Goal: Communication & Community: Answer question/provide support

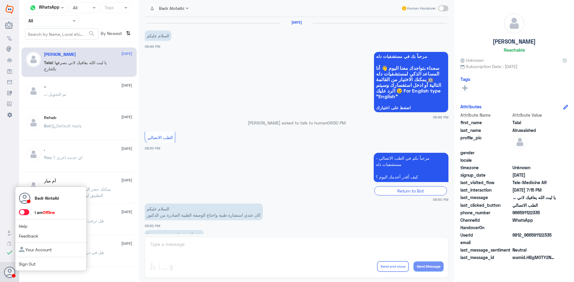
scroll to position [136, 0]
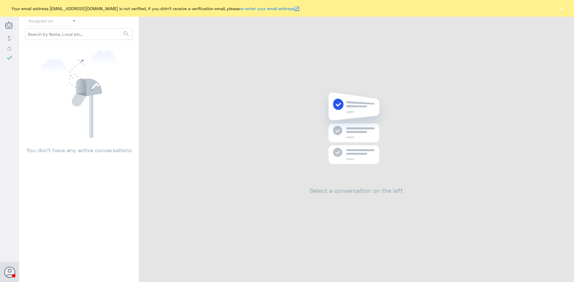
click at [561, 9] on button "×" at bounding box center [562, 8] width 6 height 6
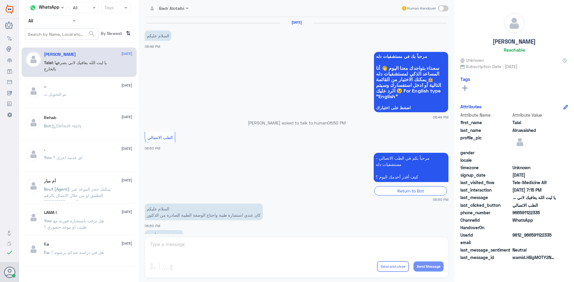
scroll to position [136, 0]
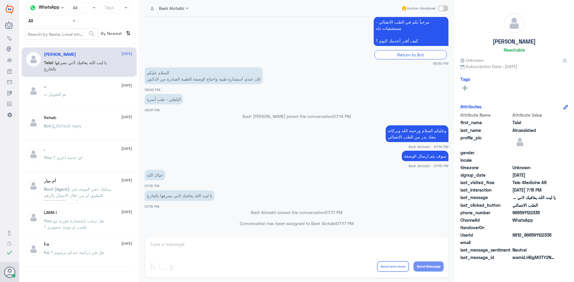
click at [59, 25] on div "Agent Filter All" at bounding box center [52, 21] width 54 height 11
click at [59, 41] on div "Unassigned" at bounding box center [52, 47] width 54 height 14
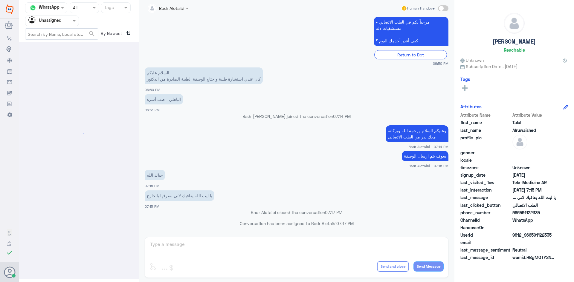
scroll to position [0, 0]
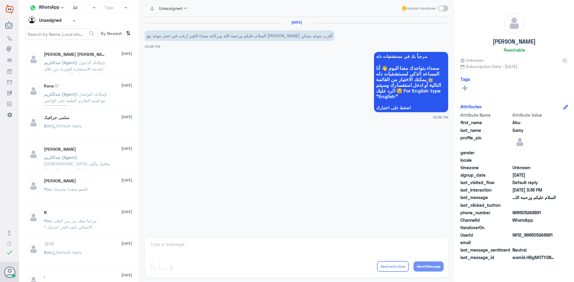
click at [82, 61] on span ": بإمكانك الدخول لخدمة الاستشارة الفورية من خلال التطبيق ليتمكن الطبيب من إعادة…" at bounding box center [75, 72] width 62 height 24
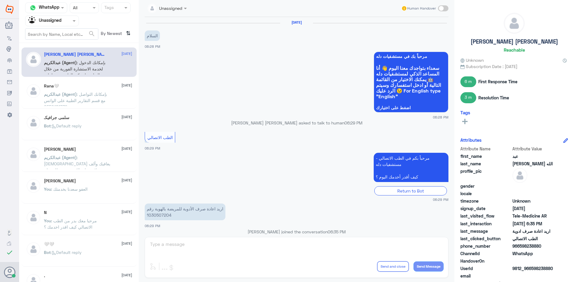
scroll to position [97, 0]
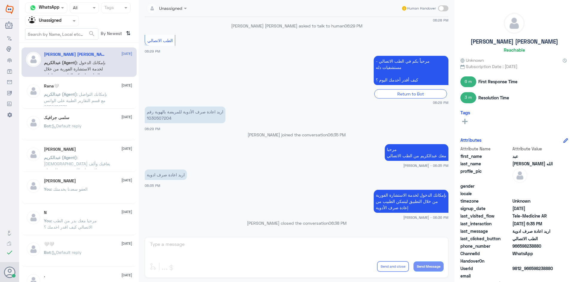
drag, startPoint x: 541, startPoint y: 246, endPoint x: 520, endPoint y: 247, distance: 21.3
click at [520, 247] on span "966598238880" at bounding box center [533, 246] width 43 height 6
copy span "598238880"
drag, startPoint x: 169, startPoint y: 119, endPoint x: 147, endPoint y: 120, distance: 22.7
click at [147, 120] on p "اريد اعادة صرف الأدوية للمريضة بالهوية رقم 1030507204" at bounding box center [185, 115] width 81 height 17
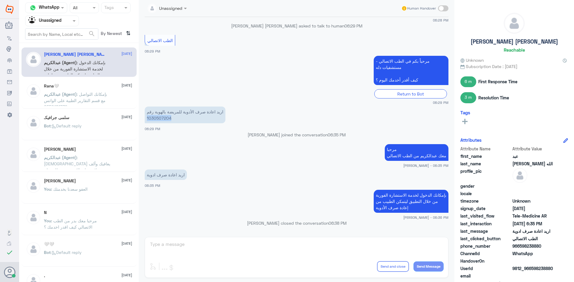
copy p "1030507204"
drag, startPoint x: 83, startPoint y: 108, endPoint x: 83, endPoint y: 105, distance: 3.0
click at [83, 108] on div "[PERSON_NAME] [PERSON_NAME] [DATE][PERSON_NAME] (Agent) : بإمكانك الدخول لخدمة …" at bounding box center [79, 164] width 120 height 239
click at [80, 95] on span ": بإمكانك التواصل مع قسم التقارير الطبية على الواتس 0550181732" at bounding box center [75, 101] width 63 height 18
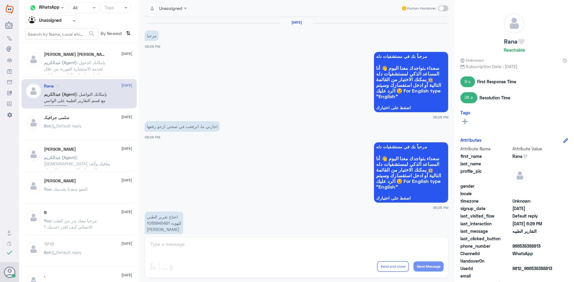
scroll to position [246, 0]
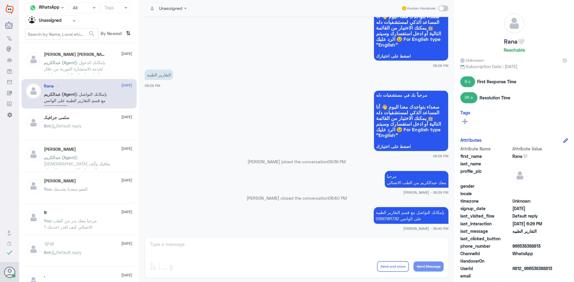
click at [77, 97] on span "عبدالكريم (Agent)" at bounding box center [60, 94] width 33 height 5
click at [79, 109] on div "[PERSON_NAME] [PERSON_NAME] [DATE][PERSON_NAME] (Agent) : بإمكانك الدخول لخدمة …" at bounding box center [79, 164] width 120 height 239
click at [82, 115] on div "سلمى جرافيكـ [DATE] Bot : Default reply" at bounding box center [79, 126] width 115 height 30
click at [77, 116] on div "سلمى جرافيكـ [DATE]" at bounding box center [88, 117] width 88 height 5
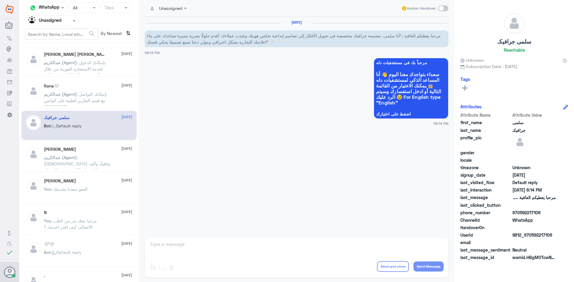
click at [81, 145] on div "[PERSON_NAME] [DATE][PERSON_NAME] (Agent) : الله يعافيك وألف [PERSON_NAME] على …" at bounding box center [79, 158] width 115 height 30
click at [81, 152] on div "[PERSON_NAME] [DATE][PERSON_NAME] (Agent) : الله يعافيك وألف [PERSON_NAME] على …" at bounding box center [88, 158] width 88 height 22
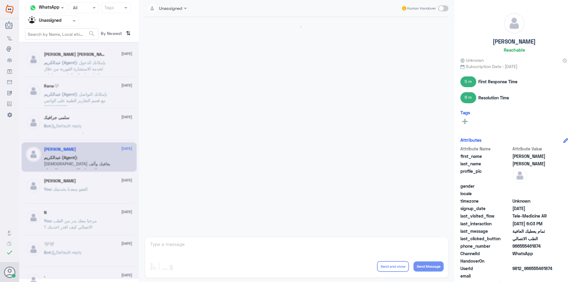
scroll to position [311, 0]
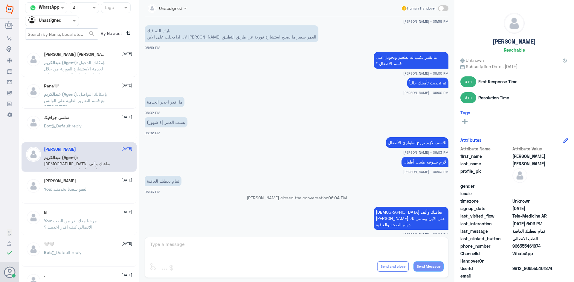
click at [84, 180] on div "[PERSON_NAME] [DATE]" at bounding box center [88, 181] width 88 height 5
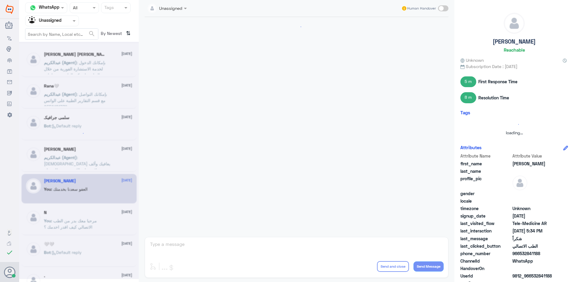
scroll to position [279, 0]
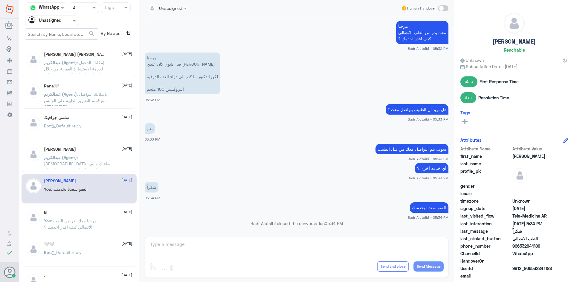
drag, startPoint x: 70, startPoint y: 27, endPoint x: 67, endPoint y: 31, distance: 5.6
click at [68, 30] on nav "Channel WhatsApp Status × All Tags Agent Filter Unassigned search By Newest ⇅" at bounding box center [79, 22] width 120 height 41
click at [54, 27] on nav "Channel WhatsApp Status × All Tags Agent Filter Unassigned search By Newest ⇅" at bounding box center [79, 22] width 120 height 41
click at [53, 25] on div "Unassigned" at bounding box center [44, 20] width 33 height 9
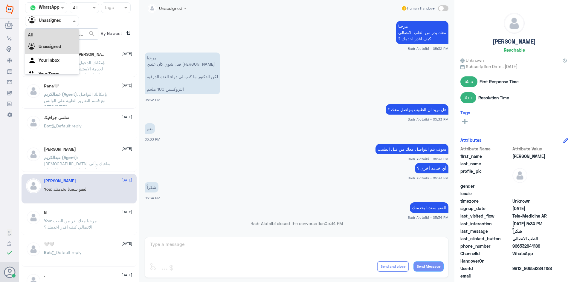
click at [45, 36] on div "All" at bounding box center [52, 34] width 54 height 11
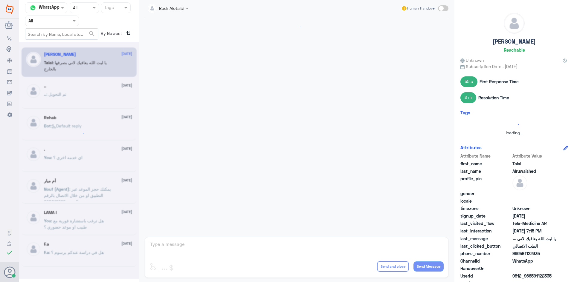
scroll to position [136, 0]
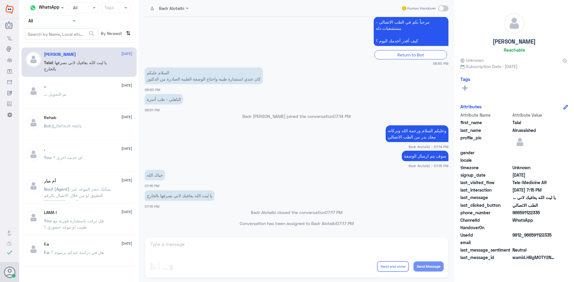
click at [49, 17] on input "text" at bounding box center [44, 20] width 33 height 7
click at [52, 47] on b "Unassigned" at bounding box center [50, 46] width 23 height 5
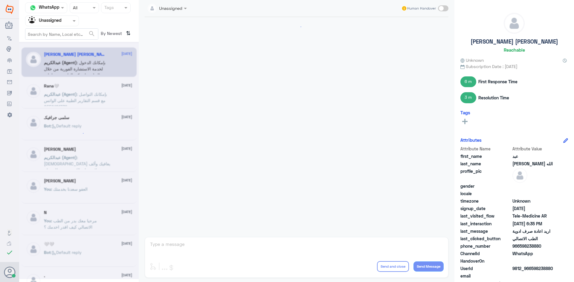
scroll to position [97, 0]
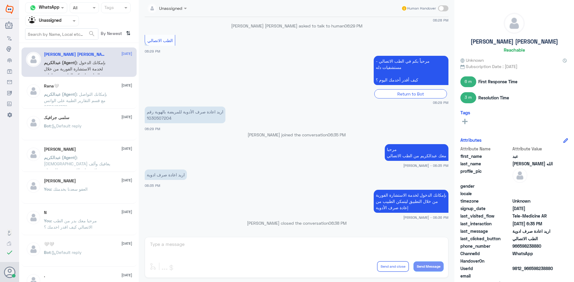
click at [85, 100] on span ": بإمكانك التواصل مع قسم التقارير الطبية على الواتس 0550181732" at bounding box center [75, 101] width 63 height 18
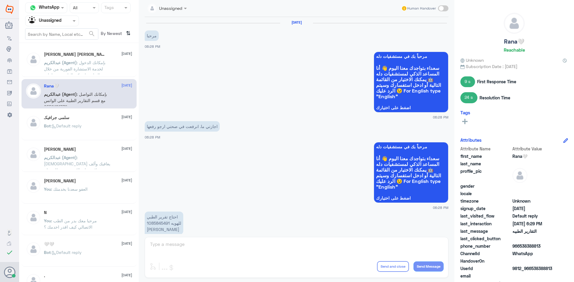
scroll to position [246, 0]
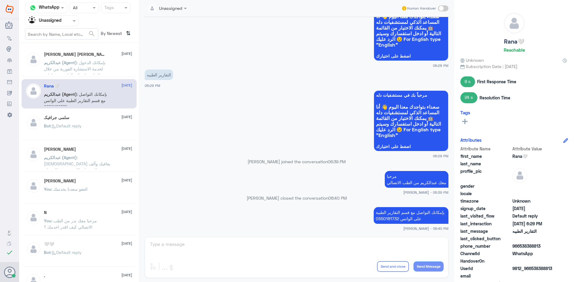
click at [101, 114] on div "سلمى جرافيكـ [DATE] Bot : Default reply" at bounding box center [79, 126] width 115 height 30
click at [95, 120] on div "سلمى جرافيكـ [DATE] Bot : Default reply" at bounding box center [88, 126] width 88 height 22
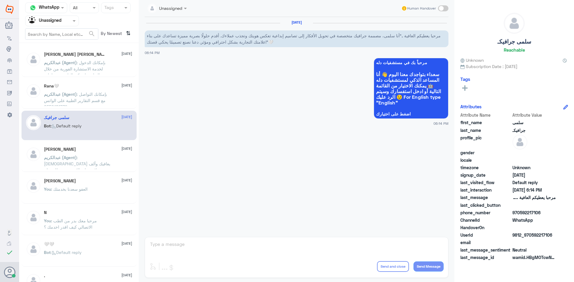
click at [69, 24] on div at bounding box center [51, 20] width 53 height 7
click at [56, 36] on div "All" at bounding box center [52, 34] width 54 height 11
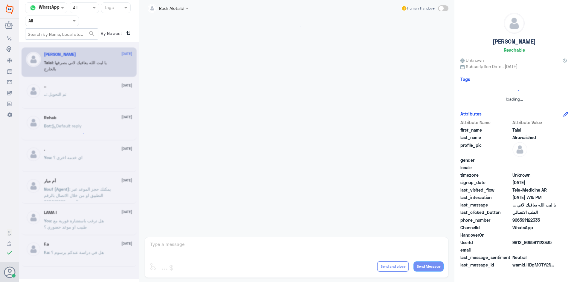
scroll to position [136, 0]
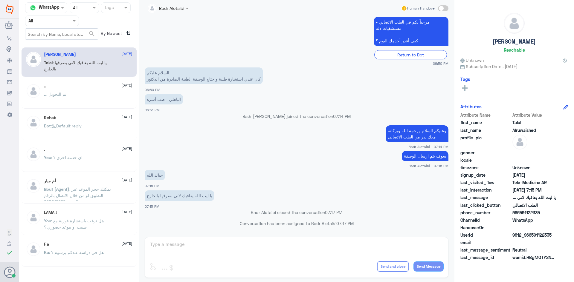
click at [56, 21] on input "text" at bounding box center [44, 20] width 33 height 7
click at [58, 47] on b "Unassigned" at bounding box center [50, 46] width 23 height 5
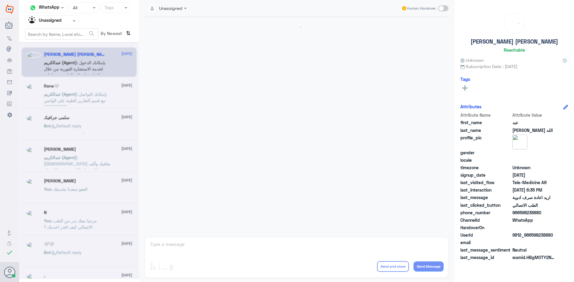
scroll to position [97, 0]
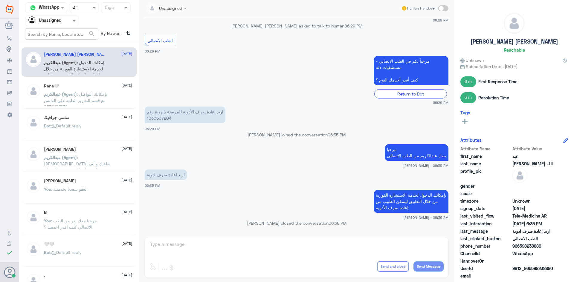
click at [97, 72] on p "[PERSON_NAME] (Agent) : بإمكانك الدخول لخدمة الاستشارة الفورية من خلال التطبيق …" at bounding box center [77, 66] width 67 height 15
click at [97, 90] on div "Rana🤍 [DATE][PERSON_NAME] (Agent) : بإمكانك التواصل مع قسم التقارير الطبية على …" at bounding box center [88, 95] width 88 height 22
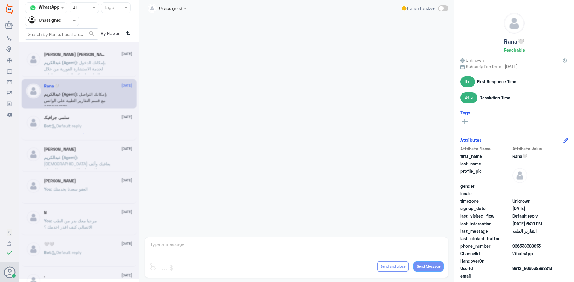
scroll to position [246, 0]
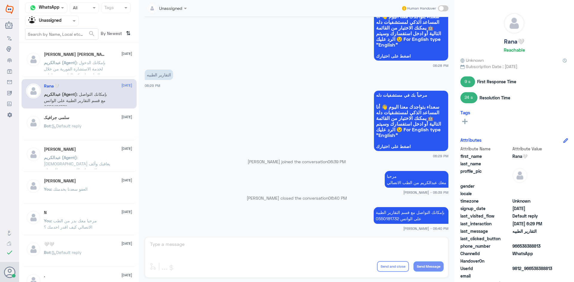
click at [88, 120] on div "سلمى جرافيكـ [DATE]" at bounding box center [88, 117] width 88 height 5
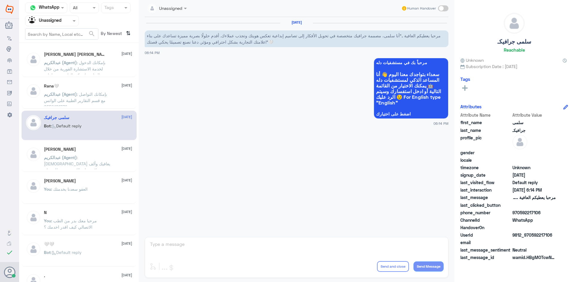
click at [89, 159] on span ": [DEMOGRAPHIC_DATA] يعافيك وألف سلامة على الابن ونتمنى لك دوام الصحة والعافية" at bounding box center [77, 167] width 66 height 24
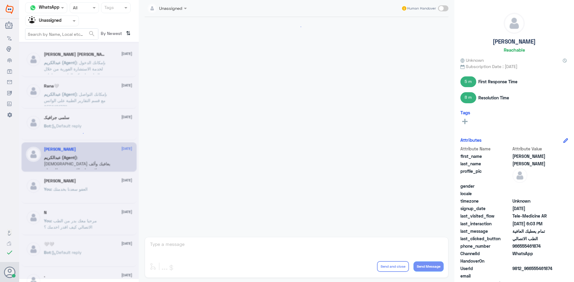
scroll to position [311, 0]
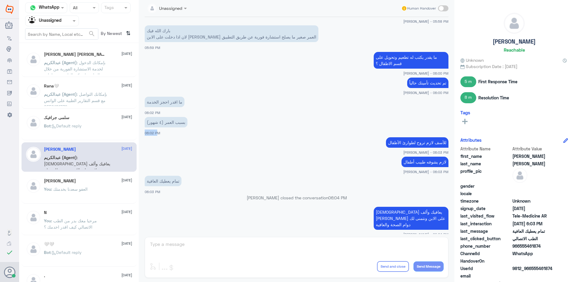
drag, startPoint x: 187, startPoint y: 123, endPoint x: 154, endPoint y: 130, distance: 34.1
click at [154, 130] on div "بسبب العمر (٤ شهور) 06:02 PM" at bounding box center [297, 126] width 304 height 20
click at [193, 86] on app-msgs-text "تم تحديث تأمينك حالياً" at bounding box center [297, 83] width 304 height 11
click at [52, 19] on input "text" at bounding box center [44, 20] width 33 height 7
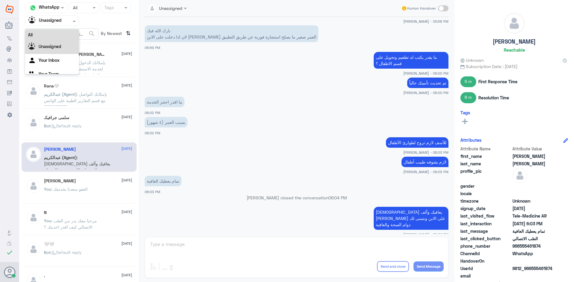
click at [61, 35] on div "All" at bounding box center [52, 34] width 54 height 11
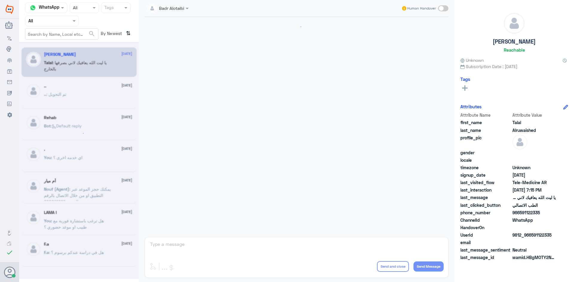
scroll to position [136, 0]
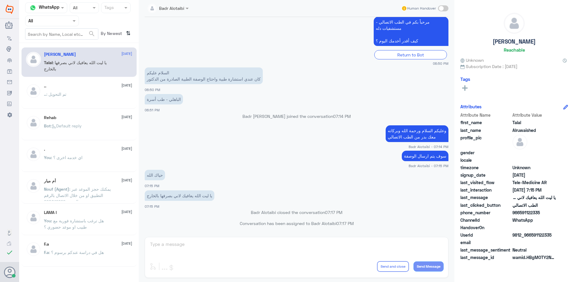
drag, startPoint x: 48, startPoint y: 22, endPoint x: 47, endPoint y: 26, distance: 4.6
click at [47, 24] on div "Agent Filter All" at bounding box center [52, 21] width 54 height 11
click at [45, 44] on b "Unassigned" at bounding box center [50, 46] width 23 height 5
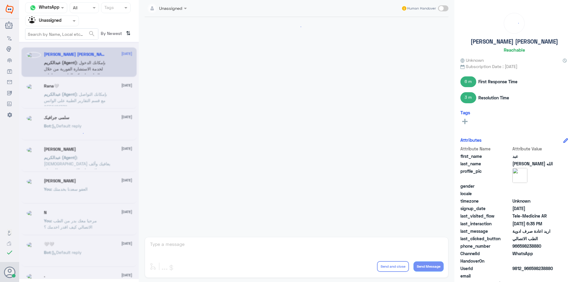
scroll to position [97, 0]
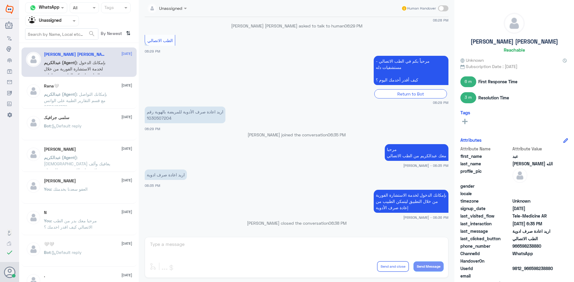
click at [85, 91] on div "Rana🤍 [DATE][PERSON_NAME] (Agent) : بإمكانك التواصل مع قسم التقارير الطبية على …" at bounding box center [88, 95] width 88 height 22
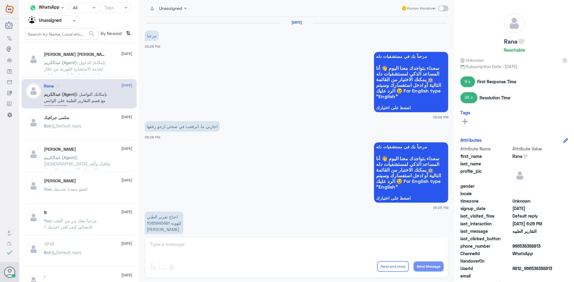
scroll to position [246, 0]
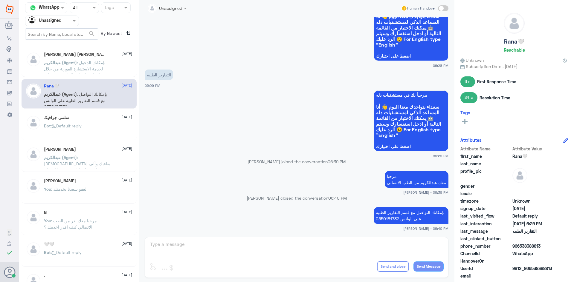
click at [91, 121] on div "سلمى جرافيكـ [DATE] Bot : Default reply" at bounding box center [88, 126] width 88 height 22
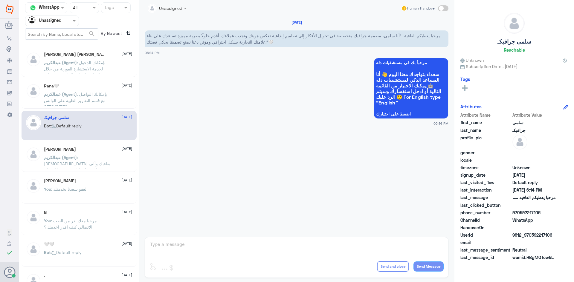
drag, startPoint x: 105, startPoint y: 166, endPoint x: 107, endPoint y: 162, distance: 4.2
click at [107, 162] on p "[PERSON_NAME] (Agent) : الله يعافيك وألف [PERSON_NAME] على الابن ونتمنى لك دوام…" at bounding box center [77, 162] width 67 height 15
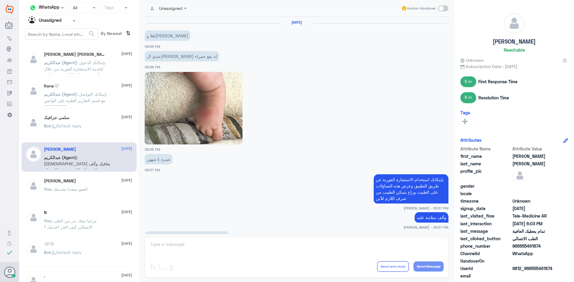
scroll to position [311, 0]
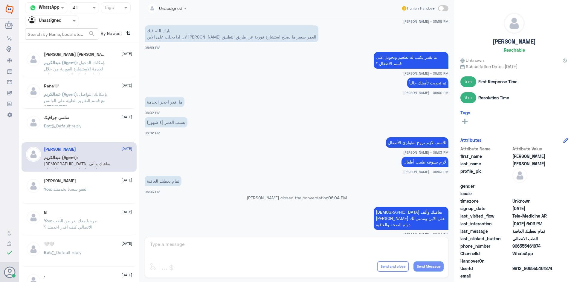
click at [97, 180] on div "[PERSON_NAME] [DATE]" at bounding box center [88, 181] width 88 height 5
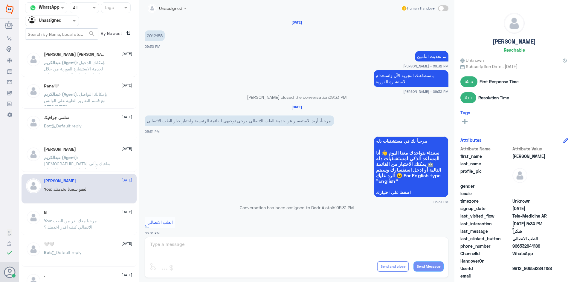
scroll to position [279, 0]
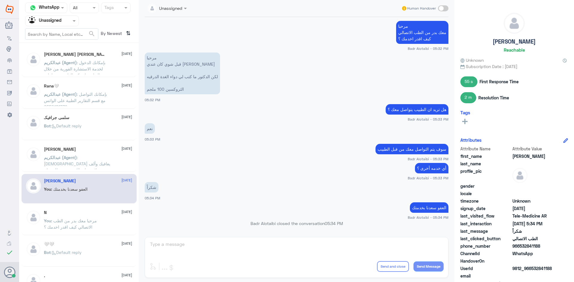
click at [67, 171] on div "[PERSON_NAME] [DATE][PERSON_NAME] (Agent) : الله يعافيك وألف [PERSON_NAME] على …" at bounding box center [79, 158] width 115 height 30
click at [61, 212] on div "N [DATE] You : مرحبا معك بدر من الطب الاتصالي كيف اقدر اخدمك ؟" at bounding box center [79, 221] width 115 height 30
click at [64, 215] on div "N [DATE] You : مرحبا معك بدر من الطب الاتصالي كيف اقدر اخدمك ؟" at bounding box center [88, 221] width 88 height 22
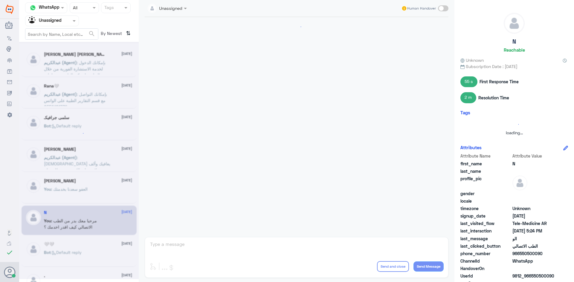
scroll to position [25, 0]
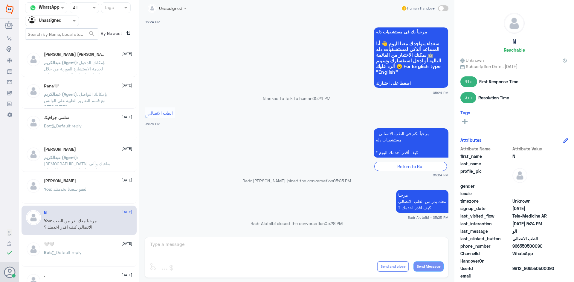
click at [74, 242] on div "🤍🤍 [DATE] Bot : Default reply" at bounding box center [79, 253] width 115 height 30
click at [74, 242] on div "🤍🤍 [DATE]" at bounding box center [88, 244] width 88 height 5
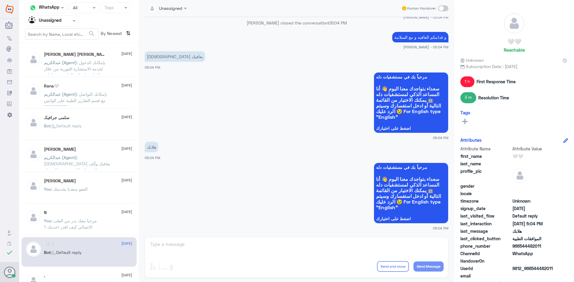
scroll to position [30, 0]
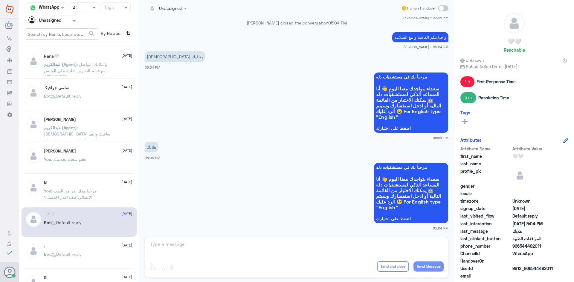
click at [74, 243] on div ". [DATE] Bot : Default reply" at bounding box center [79, 254] width 115 height 30
click at [73, 244] on div ". [DATE] Bot : Default reply" at bounding box center [79, 254] width 115 height 30
click at [72, 246] on div ". [DATE]" at bounding box center [88, 246] width 88 height 5
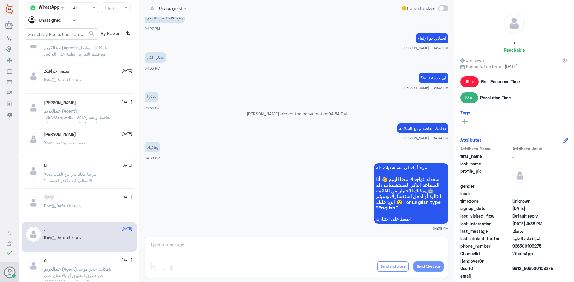
scroll to position [60, 0]
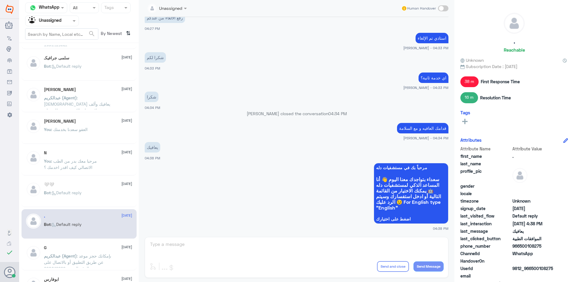
click at [76, 245] on div "G [DATE][PERSON_NAME] (Agent) : بإمكانك حجز موعد عن طريق التطبيق أو بالاتصال عل…" at bounding box center [79, 256] width 115 height 30
click at [79, 251] on div "G [DATE][PERSON_NAME] (Agent) : بإمكانك حجز موعد عن طريق التطبيق أو بالاتصال عل…" at bounding box center [88, 257] width 88 height 22
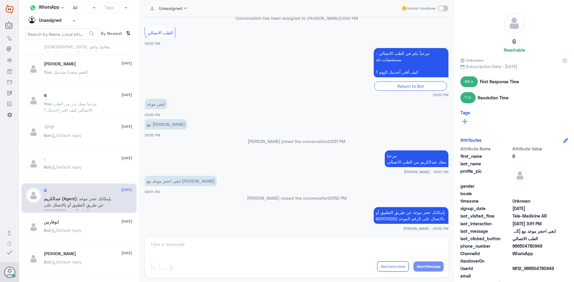
scroll to position [120, 0]
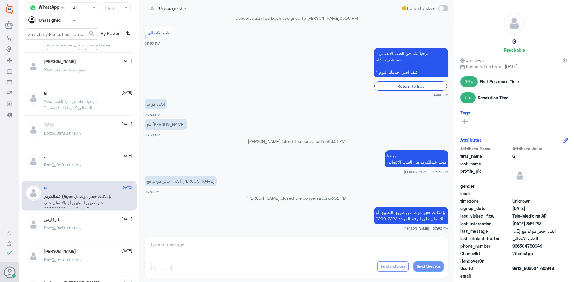
click at [69, 246] on div "[PERSON_NAME] [DATE] Bot : Default reply" at bounding box center [79, 260] width 115 height 30
click at [73, 221] on div "ابوفارس [DATE]" at bounding box center [88, 220] width 88 height 5
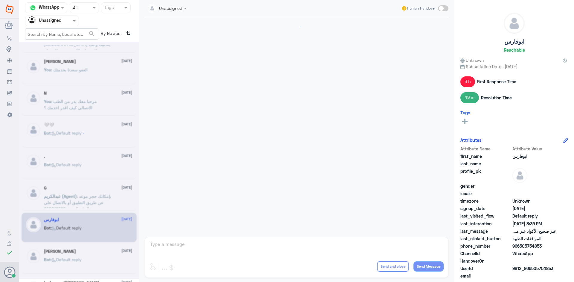
scroll to position [690, 0]
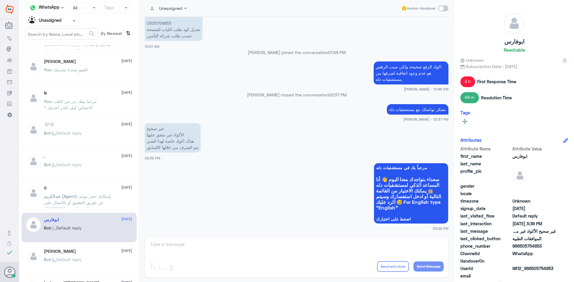
click at [84, 257] on div "[PERSON_NAME] [DATE] Bot : Default reply" at bounding box center [88, 260] width 88 height 22
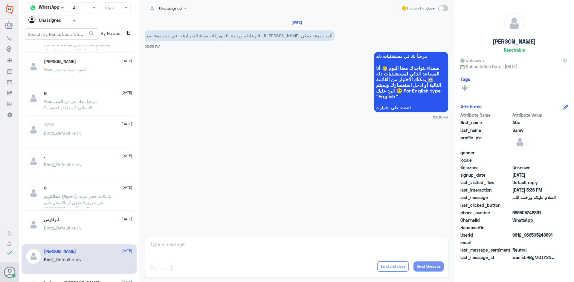
click at [94, 249] on div "[PERSON_NAME] [DATE]" at bounding box center [88, 251] width 88 height 5
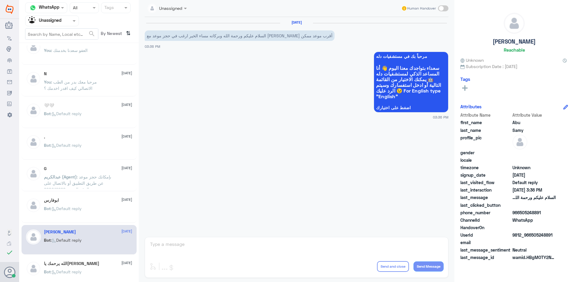
scroll to position [149, 0]
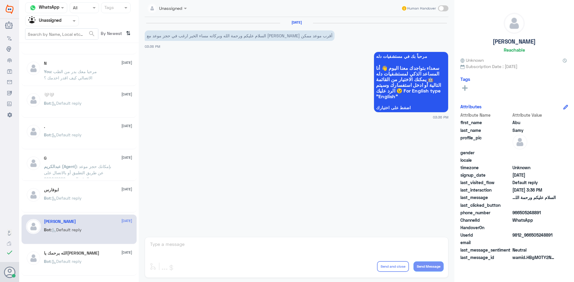
click at [94, 250] on div "الله يرحمك يا[PERSON_NAME] [DATE] Bot : Default reply" at bounding box center [79, 262] width 115 height 30
click at [87, 253] on div "الله يرحمك يا[PERSON_NAME] [DATE]" at bounding box center [88, 253] width 88 height 5
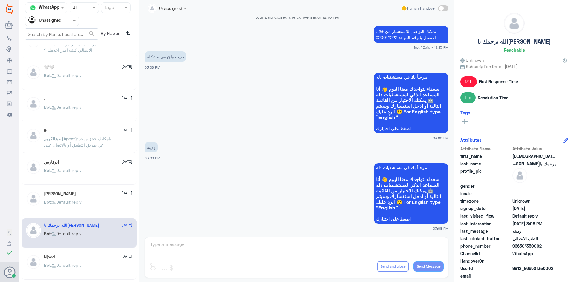
scroll to position [239, 0]
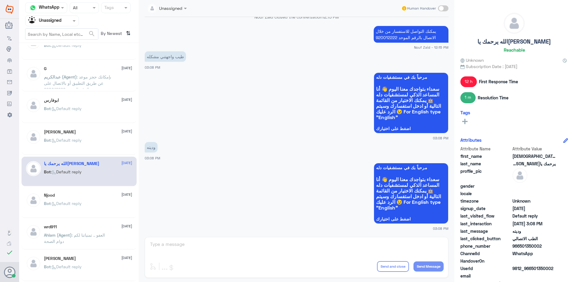
click at [70, 193] on div "Njood [DATE] Bot : Default reply" at bounding box center [79, 204] width 115 height 30
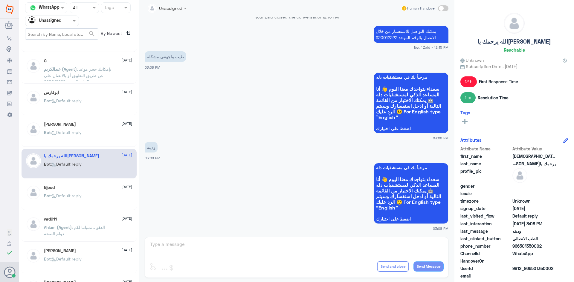
scroll to position [269, 0]
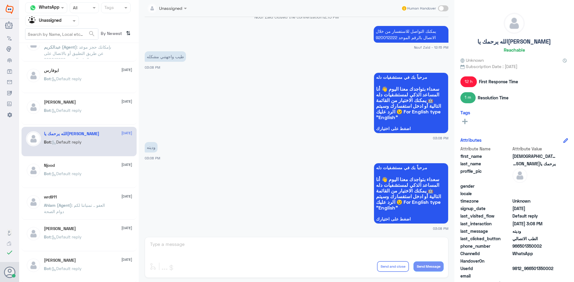
click at [70, 172] on span ": Default reply" at bounding box center [66, 173] width 31 height 5
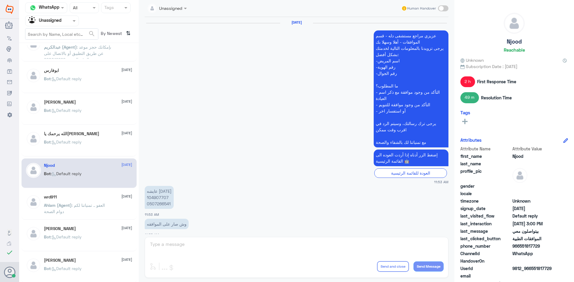
scroll to position [461, 0]
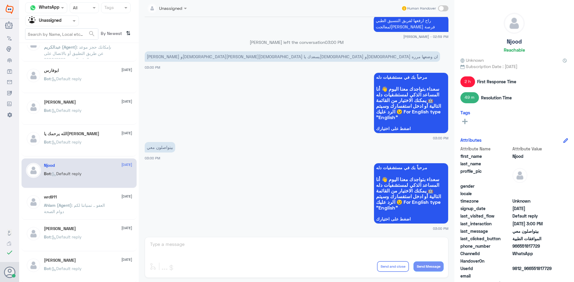
drag, startPoint x: 59, startPoint y: 192, endPoint x: 64, endPoint y: 192, distance: 4.8
click at [64, 192] on div "wrd911 [DATE][PERSON_NAME] (Agent) : العفو .. تمنياتنا لكم دوام الصحة" at bounding box center [79, 205] width 115 height 30
drag, startPoint x: 72, startPoint y: 198, endPoint x: 240, endPoint y: 154, distance: 173.9
click at [240, 154] on div "Channel WhatsApp Status × All Tags Agent Filter Unassigned search By Newest ⇅ […" at bounding box center [296, 142] width 555 height 284
click at [273, 139] on small "03:00 PM" at bounding box center [297, 138] width 304 height 5
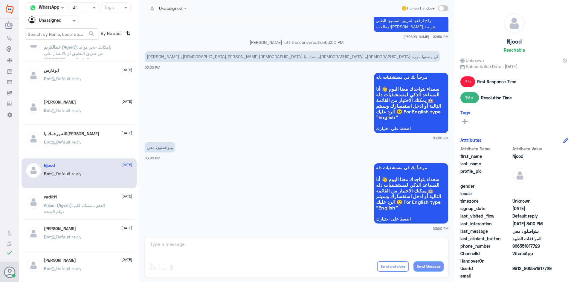
click at [61, 215] on p "Ahlam (Agent) : العفو .. تمنياتنا لكم دوام الصحة" at bounding box center [77, 209] width 67 height 15
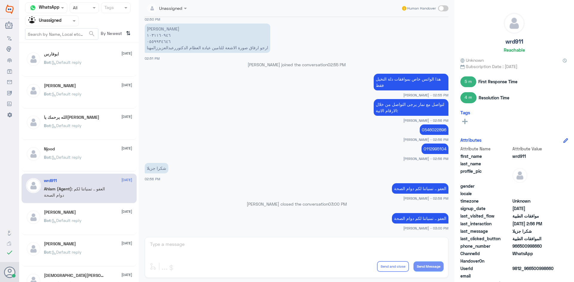
scroll to position [299, 0]
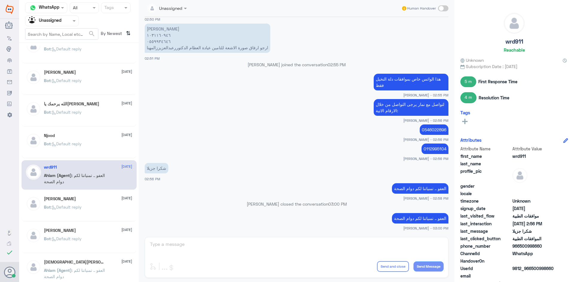
click at [90, 195] on div "[PERSON_NAME] [DATE] Bot : Default reply" at bounding box center [79, 207] width 115 height 30
click at [107, 211] on div "Bot : Default reply" at bounding box center [88, 212] width 88 height 13
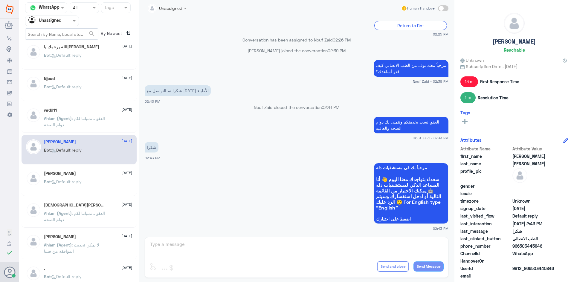
scroll to position [359, 0]
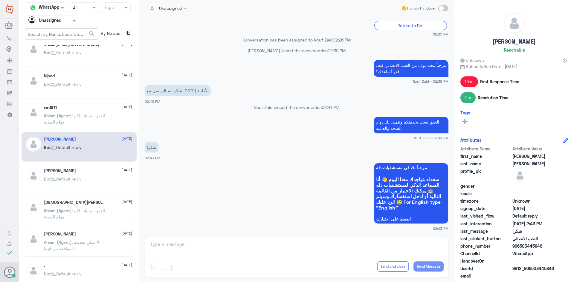
click at [79, 194] on div "[PERSON_NAME] [PERSON_NAME] [DATE][PERSON_NAME] (Agent) : بإمكانك الدخول لخدمة …" at bounding box center [79, 164] width 120 height 239
click at [79, 183] on p "Bot : Default reply" at bounding box center [63, 183] width 38 height 15
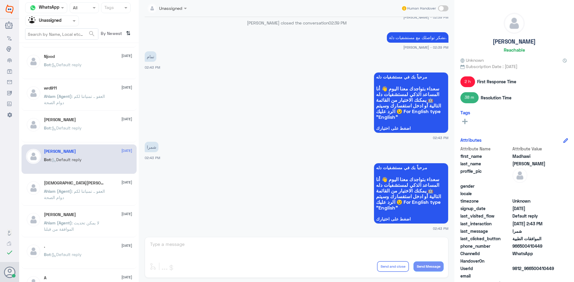
scroll to position [389, 0]
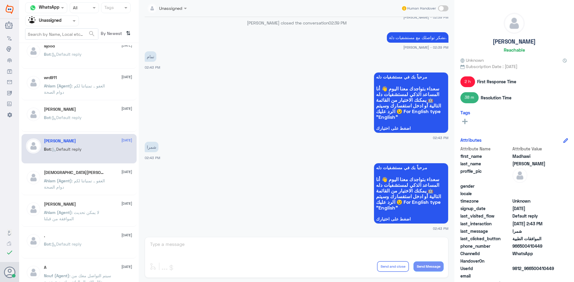
click at [81, 185] on p "Ahlam (Agent) : العفو .. تمنياتنا لكم دوام الصحة" at bounding box center [77, 185] width 67 height 15
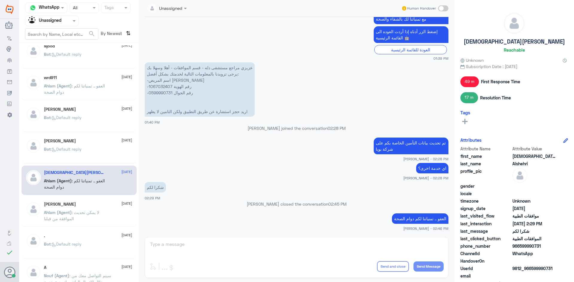
drag, startPoint x: 541, startPoint y: 246, endPoint x: 519, endPoint y: 244, distance: 21.8
click at [519, 244] on span "966599990731" at bounding box center [533, 246] width 43 height 6
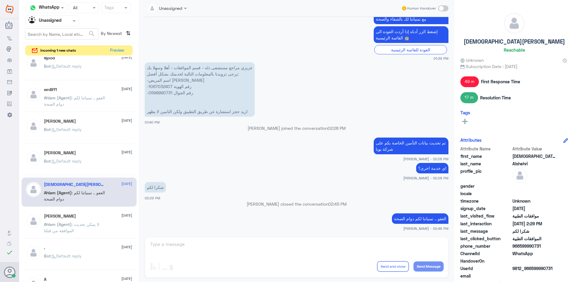
copy span "599990731"
click at [117, 50] on button "Preview" at bounding box center [117, 50] width 19 height 9
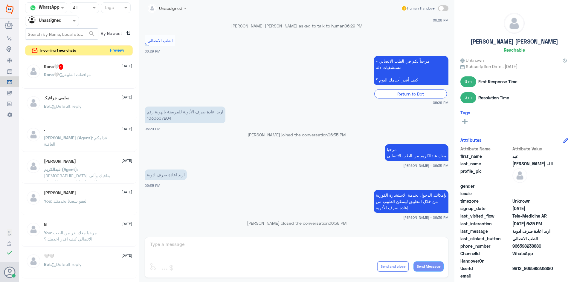
click at [90, 93] on div "سلمى جرافيكـ [DATE] Bot : Default reply" at bounding box center [79, 106] width 115 height 30
click at [91, 74] on span ": موافقات الطبية" at bounding box center [75, 74] width 32 height 5
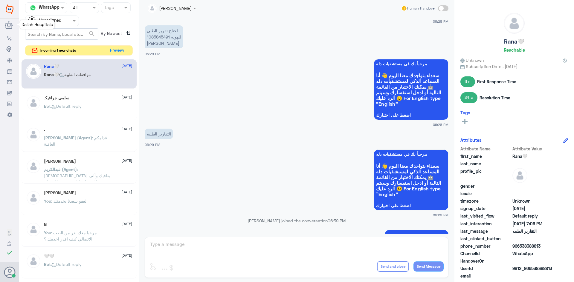
scroll to position [186, 0]
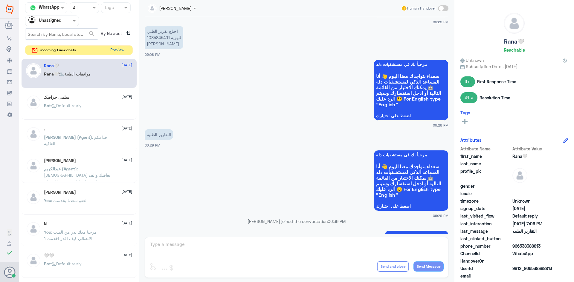
click at [119, 50] on button "Preview" at bounding box center [117, 50] width 19 height 9
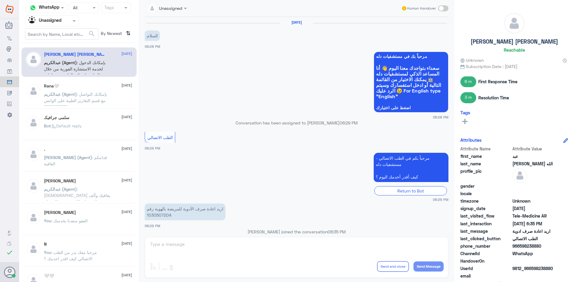
scroll to position [97, 0]
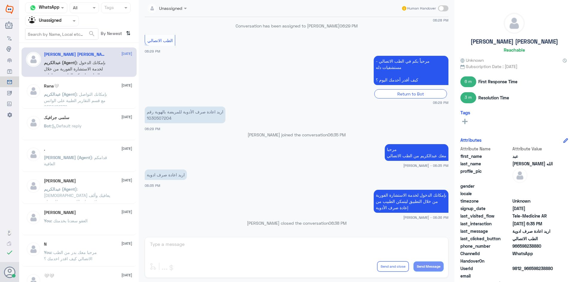
click at [62, 27] on nav "Channel WhatsApp Status × All Tags Agent Filter Unassigned search By Newest ⇅" at bounding box center [79, 22] width 120 height 41
click at [62, 25] on div "Agent Filter Unassigned" at bounding box center [48, 20] width 46 height 9
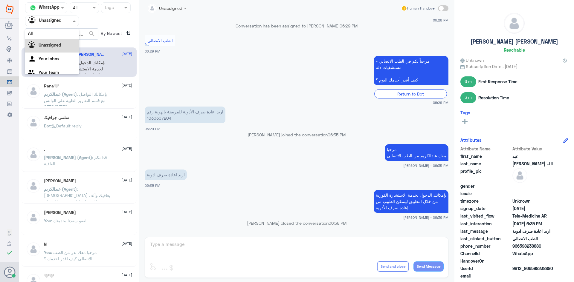
scroll to position [0, 0]
click at [61, 35] on div "All" at bounding box center [52, 34] width 54 height 11
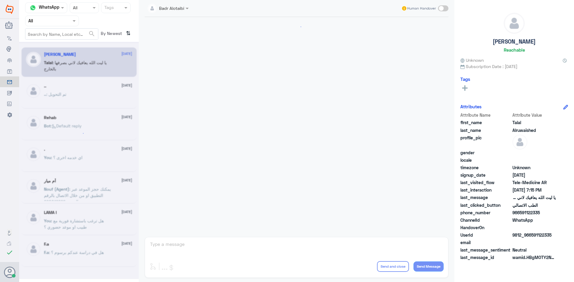
scroll to position [136, 0]
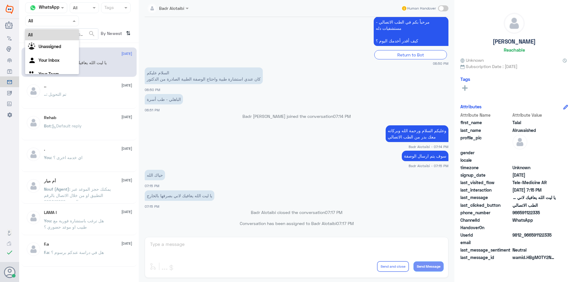
drag, startPoint x: 67, startPoint y: 17, endPoint x: 72, endPoint y: 23, distance: 8.0
click at [67, 18] on div at bounding box center [51, 20] width 53 height 7
click at [59, 46] on b "Unassigned" at bounding box center [50, 46] width 23 height 5
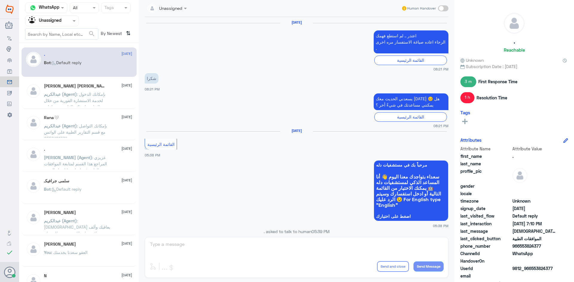
scroll to position [454, 0]
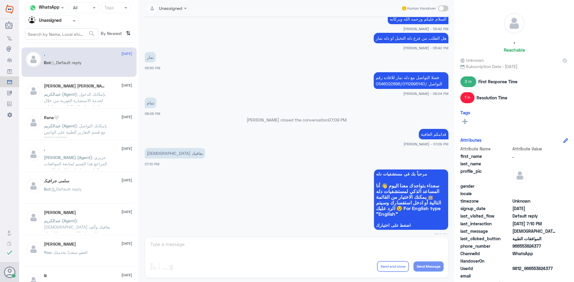
click at [72, 23] on span at bounding box center [74, 21] width 7 height 6
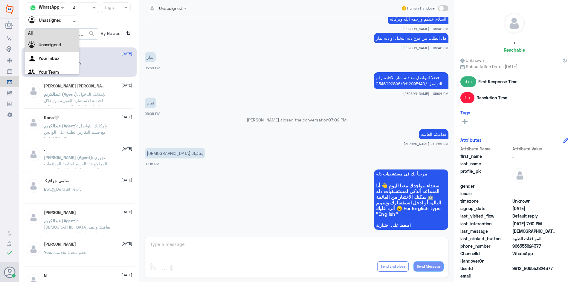
scroll to position [0, 0]
click at [63, 37] on div "All" at bounding box center [52, 34] width 54 height 11
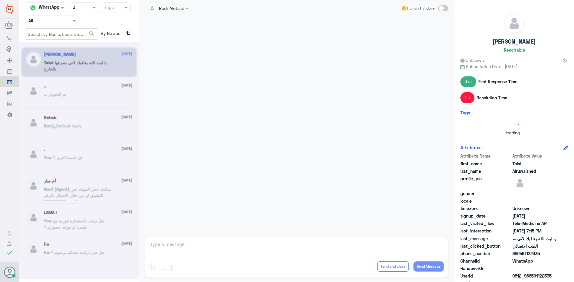
scroll to position [136, 0]
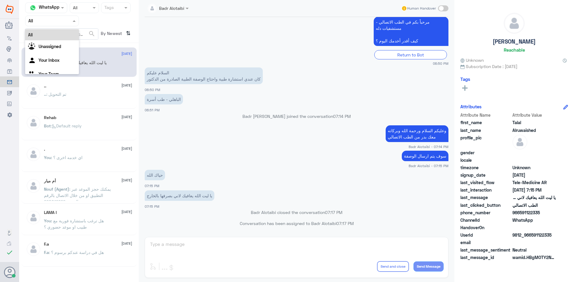
click at [68, 16] on div "Agent Filter All" at bounding box center [52, 21] width 54 height 11
drag, startPoint x: 68, startPoint y: 39, endPoint x: 67, endPoint y: 43, distance: 3.6
click at [67, 43] on div "All Unassigned Your Inbox Your Team" at bounding box center [52, 55] width 54 height 52
click at [67, 43] on div "Unassigned" at bounding box center [52, 47] width 54 height 14
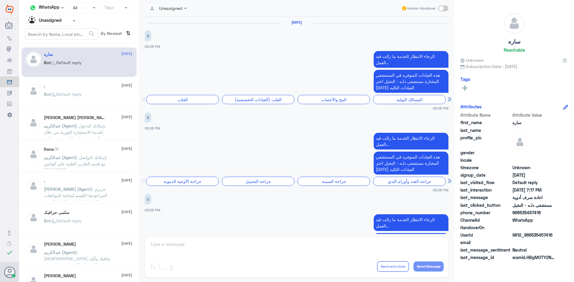
scroll to position [618, 0]
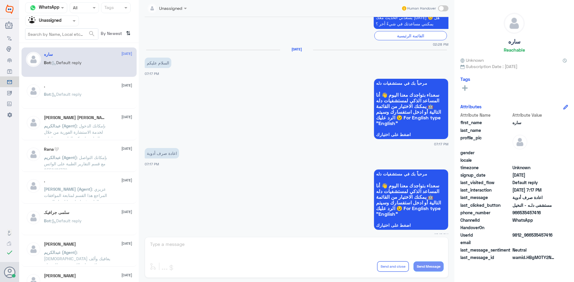
click at [73, 27] on nav "Channel WhatsApp Status × All Tags Agent Filter Unassigned search By Newest ⇅" at bounding box center [79, 22] width 120 height 41
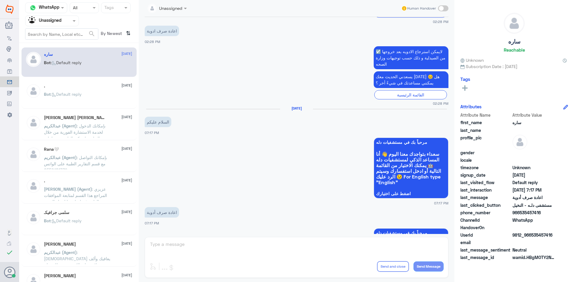
scroll to position [558, 0]
drag, startPoint x: 553, startPoint y: 236, endPoint x: 531, endPoint y: 236, distance: 21.8
click at [531, 236] on span "9812_966535457416" at bounding box center [533, 235] width 43 height 6
copy span "535457416"
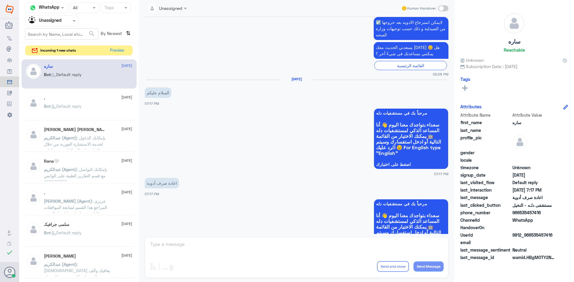
scroll to position [618, 0]
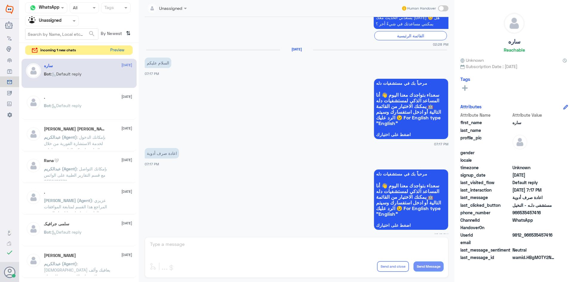
click at [121, 53] on button "Preview" at bounding box center [117, 50] width 19 height 9
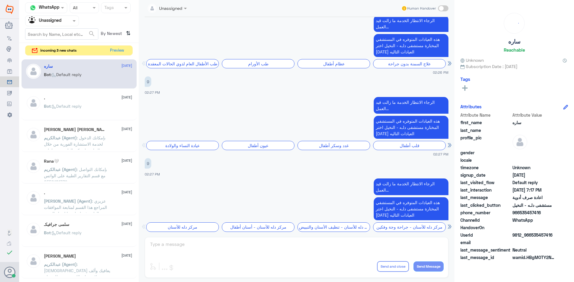
scroll to position [951, 0]
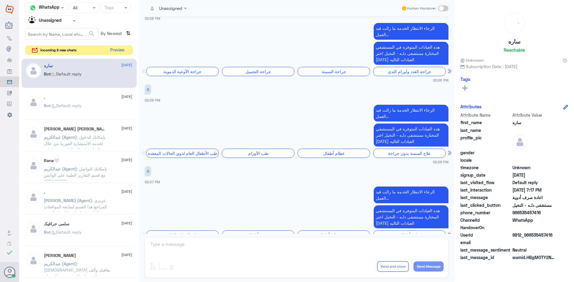
click at [117, 51] on button "Preview" at bounding box center [117, 50] width 19 height 9
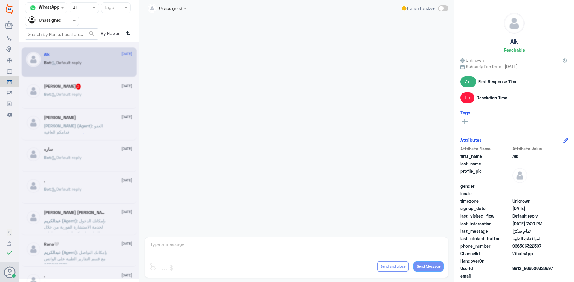
scroll to position [441, 0]
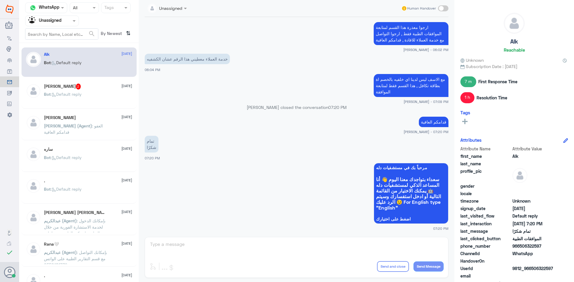
click at [101, 86] on div "[PERSON_NAME] 2 [DATE]" at bounding box center [88, 87] width 88 height 6
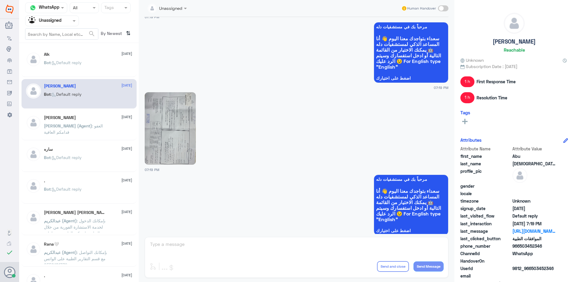
scroll to position [499, 0]
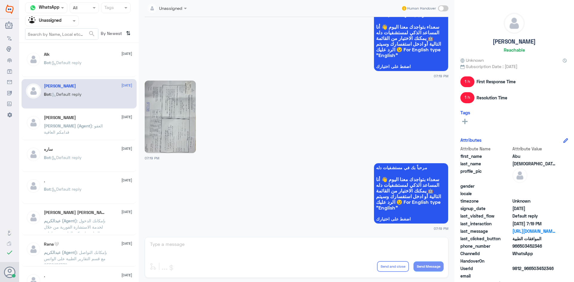
click at [91, 161] on div "Bot : Default reply" at bounding box center [88, 162] width 88 height 13
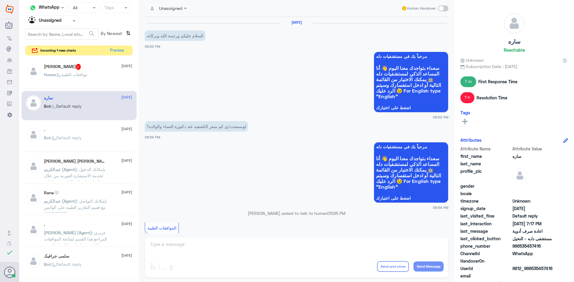
scroll to position [441, 0]
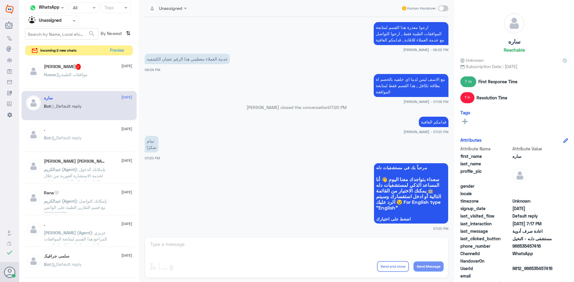
click at [74, 106] on span ": Default reply" at bounding box center [66, 106] width 31 height 5
click at [103, 85] on div "Hussa : موافقات الطبية" at bounding box center [88, 79] width 88 height 13
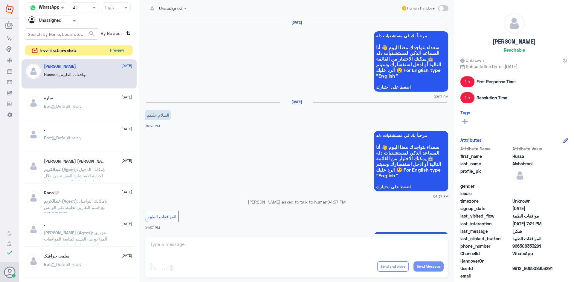
scroll to position [458, 0]
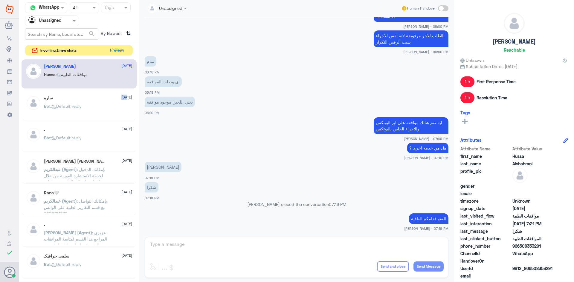
click at [101, 99] on div "ساره [DATE]" at bounding box center [88, 98] width 88 height 5
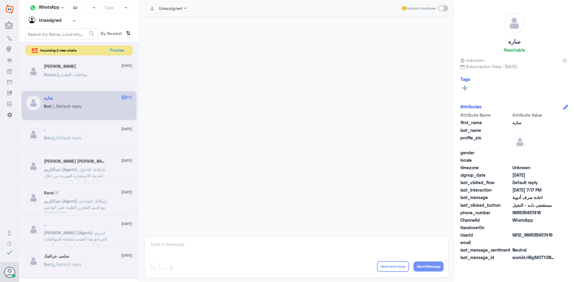
scroll to position [618, 0]
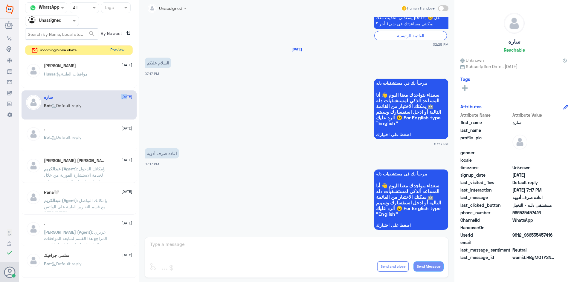
click at [117, 52] on button "Preview" at bounding box center [117, 50] width 19 height 9
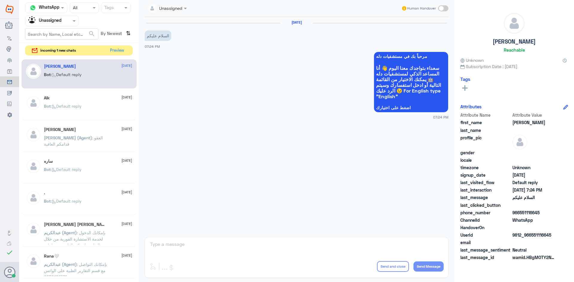
click at [92, 106] on div "Bot : Default reply" at bounding box center [88, 111] width 88 height 13
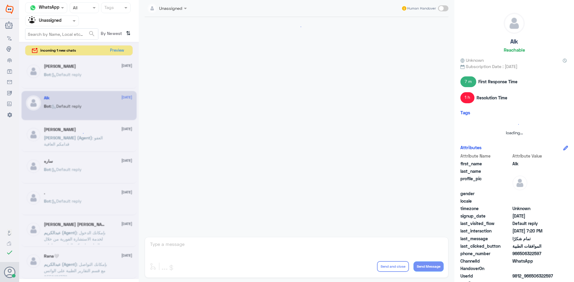
scroll to position [441, 0]
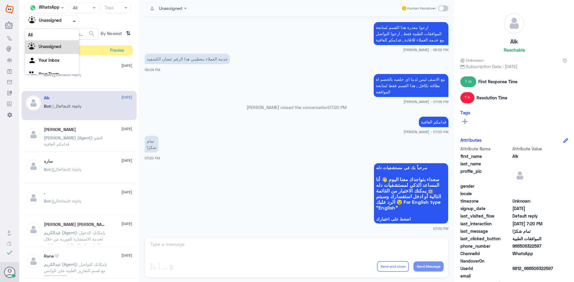
click at [73, 22] on span at bounding box center [74, 20] width 3 height 1
click at [64, 31] on div "All" at bounding box center [52, 34] width 54 height 11
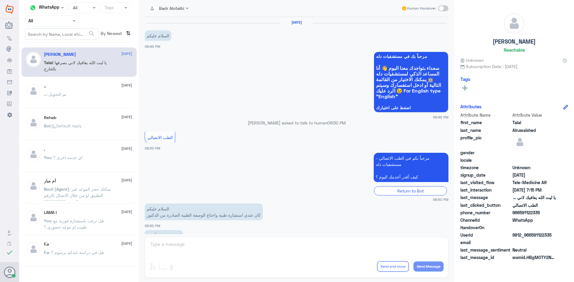
scroll to position [136, 0]
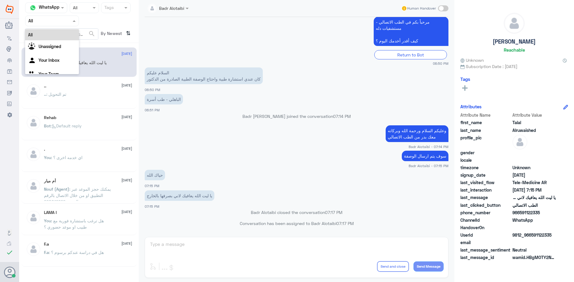
click at [71, 21] on span at bounding box center [74, 21] width 7 height 6
click at [31, 33] on b "All" at bounding box center [30, 34] width 4 height 5
click at [62, 23] on div at bounding box center [51, 20] width 53 height 7
click at [61, 47] on b "Unassigned" at bounding box center [50, 46] width 23 height 5
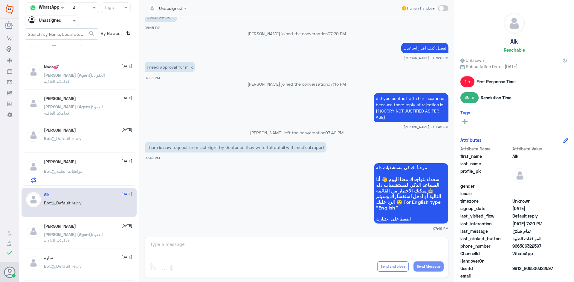
scroll to position [30, 0]
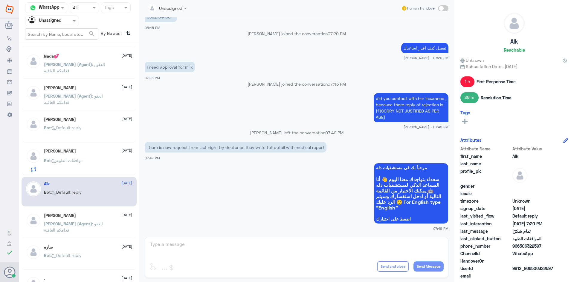
click at [67, 251] on div "ساره [DATE] Bot : Default reply" at bounding box center [88, 256] width 88 height 22
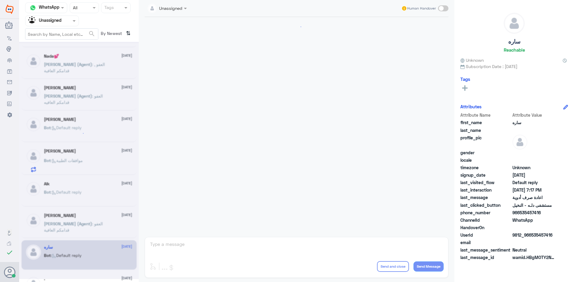
scroll to position [618, 0]
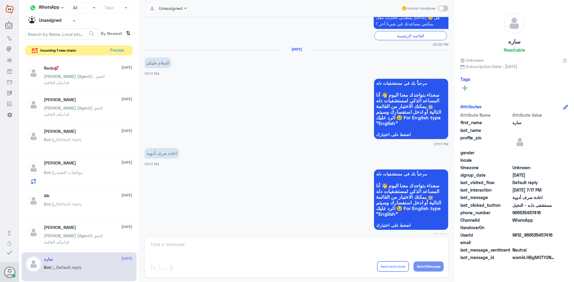
click at [71, 22] on span at bounding box center [74, 21] width 7 height 6
click at [63, 35] on div "All" at bounding box center [52, 34] width 54 height 11
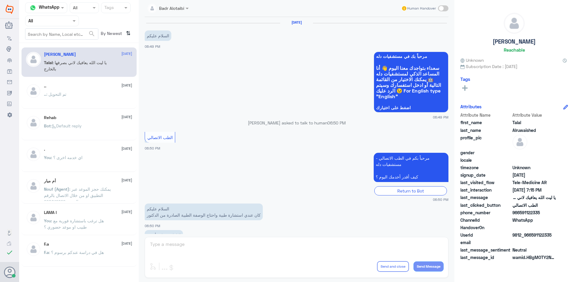
scroll to position [136, 0]
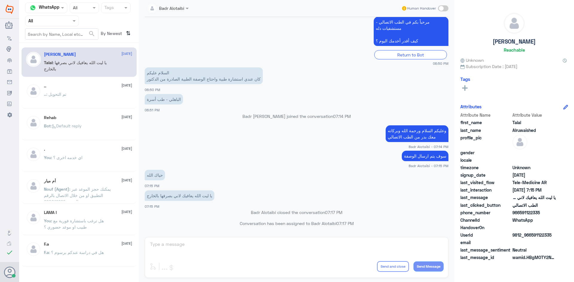
click at [66, 25] on div "Agent Filter All" at bounding box center [52, 21] width 54 height 11
click at [57, 44] on div "Unassigned" at bounding box center [52, 47] width 54 height 14
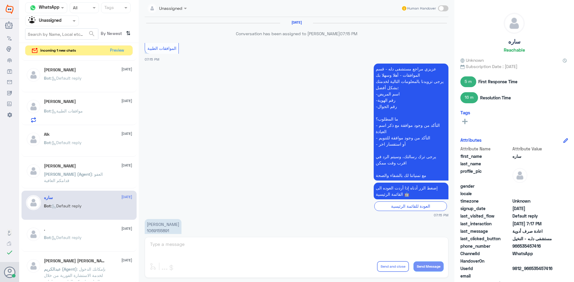
scroll to position [331, 0]
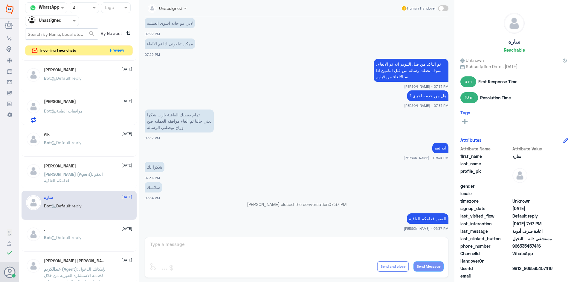
click at [88, 212] on div "Bot : Default reply" at bounding box center [88, 210] width 88 height 13
click at [66, 21] on div at bounding box center [51, 20] width 53 height 7
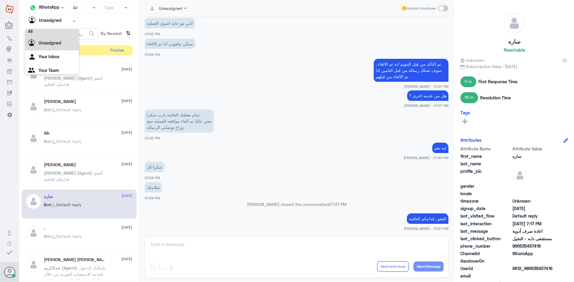
scroll to position [0, 0]
click at [51, 32] on div "All" at bounding box center [52, 34] width 54 height 11
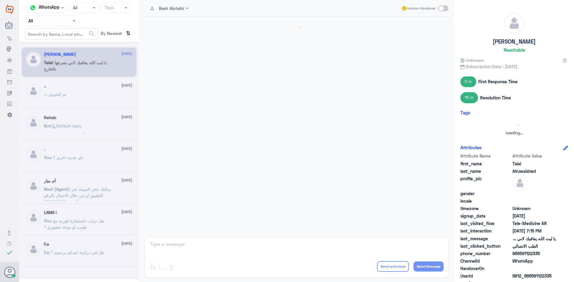
scroll to position [136, 0]
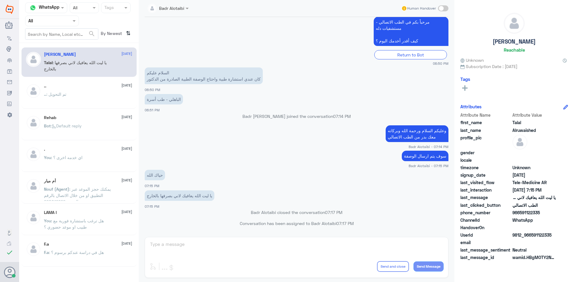
click at [70, 21] on div at bounding box center [51, 20] width 53 height 7
click at [65, 43] on div "Unassigned" at bounding box center [52, 47] width 54 height 14
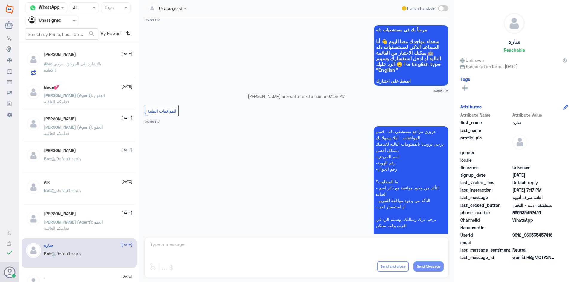
scroll to position [0, 0]
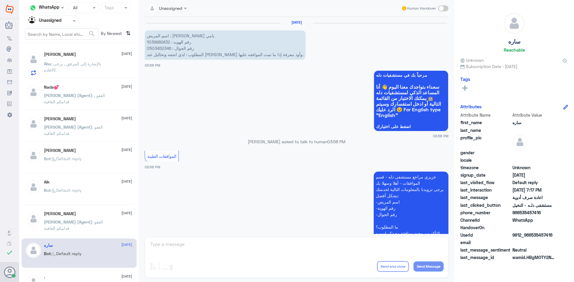
click at [96, 230] on p "[PERSON_NAME] (Agent) : العفو قدامكم العافية" at bounding box center [77, 226] width 67 height 15
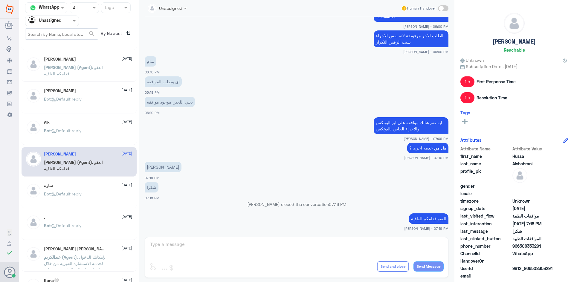
scroll to position [90, 0]
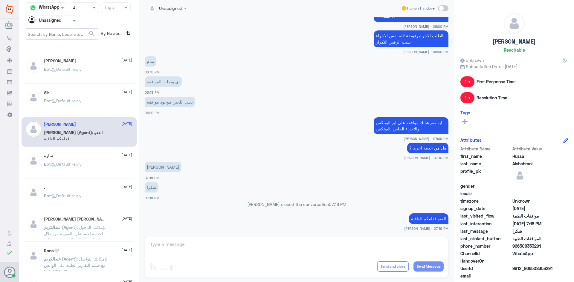
click at [102, 193] on div ". [DATE] Bot : Default reply" at bounding box center [88, 196] width 88 height 22
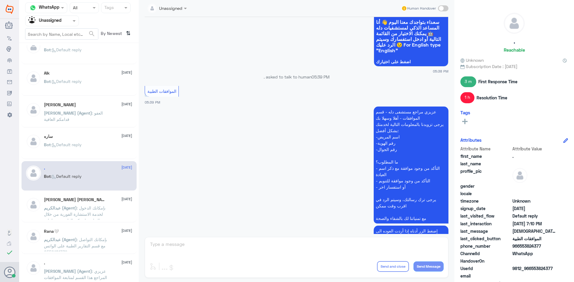
scroll to position [120, 0]
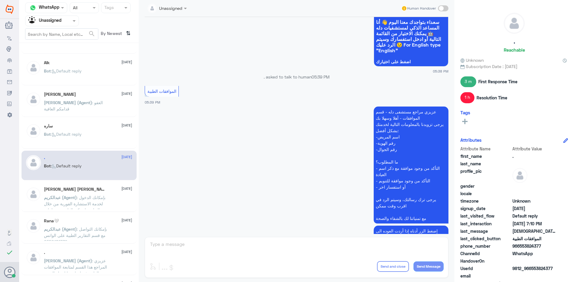
click at [103, 198] on span ": بإمكانك الدخول لخدمة الاستشارة الفورية من خلال التطبيق ليتمكن الطبيب من إعادة…" at bounding box center [75, 207] width 62 height 24
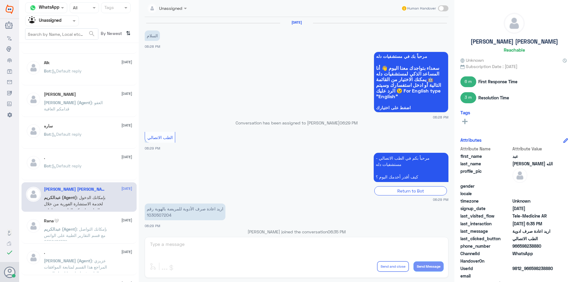
scroll to position [97, 0]
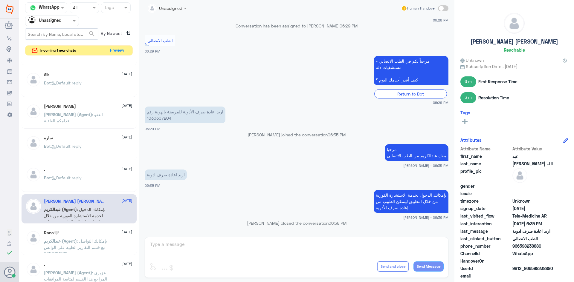
click at [77, 23] on span at bounding box center [74, 21] width 7 height 6
click at [61, 34] on div "All" at bounding box center [52, 34] width 54 height 11
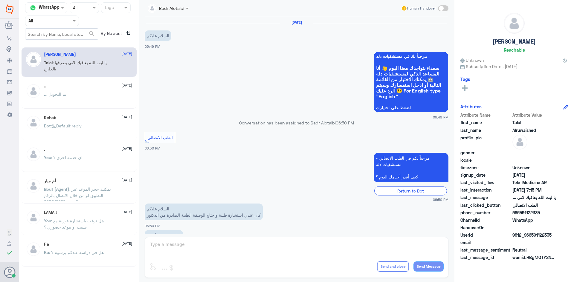
scroll to position [136, 0]
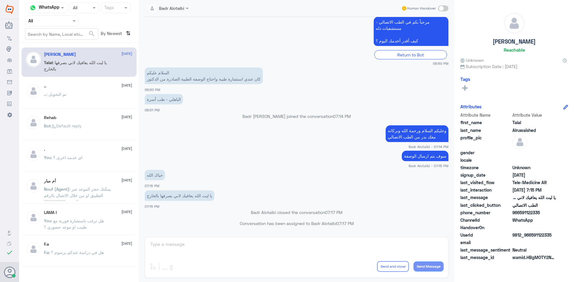
click at [72, 20] on span at bounding box center [74, 21] width 7 height 6
click at [229, 25] on app-msgs-text "مرحباً بكم في الطب الاتصالي - مستشفيات دله كيف أقدر أخدمك [DATE] ؟" at bounding box center [297, 32] width 304 height 30
click at [55, 25] on div "Agent Filter All" at bounding box center [52, 21] width 54 height 11
drag, startPoint x: 54, startPoint y: 35, endPoint x: 53, endPoint y: 42, distance: 6.9
click at [53, 37] on div "All" at bounding box center [52, 34] width 54 height 11
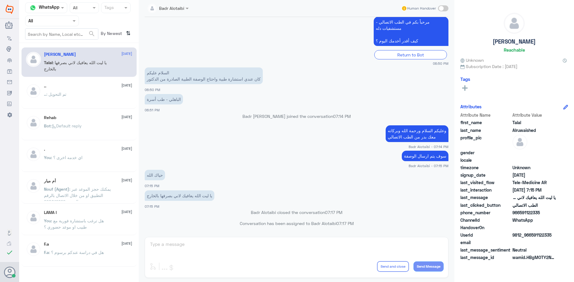
click at [53, 42] on nav "Channel WhatsApp Status × All Tags Agent Filter All search By Newest ⇅" at bounding box center [79, 22] width 120 height 41
click at [52, 19] on input "text" at bounding box center [44, 20] width 33 height 7
click at [55, 47] on b "Unassigned" at bounding box center [50, 46] width 23 height 5
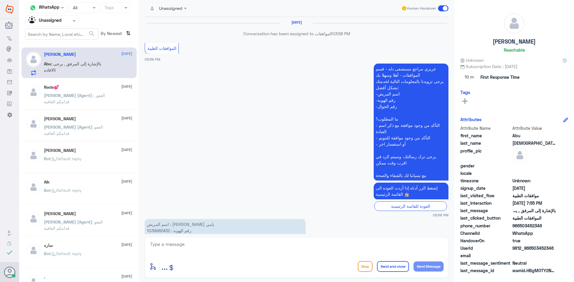
scroll to position [700, 0]
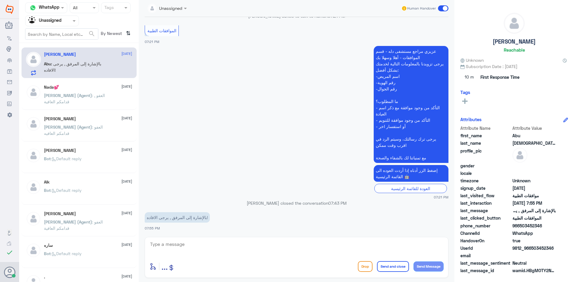
click at [59, 23] on input "text" at bounding box center [44, 20] width 33 height 7
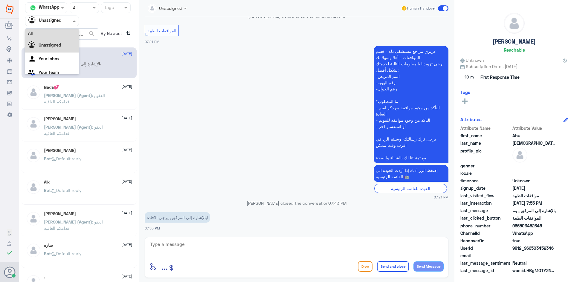
scroll to position [0, 0]
click at [60, 35] on div "All" at bounding box center [52, 34] width 54 height 11
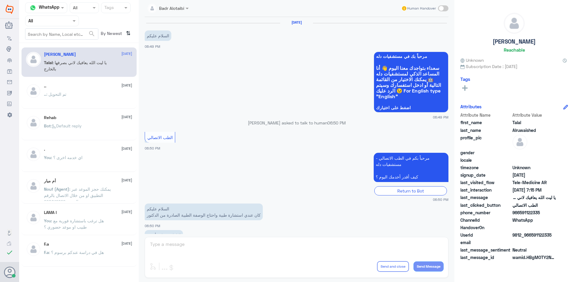
scroll to position [136, 0]
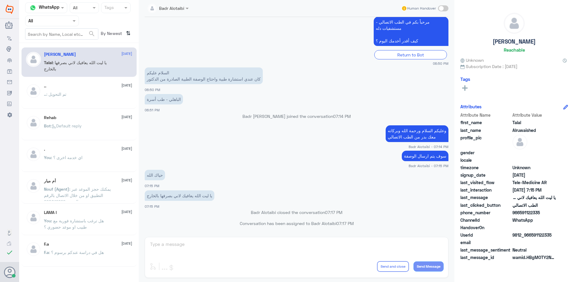
click at [59, 22] on input "text" at bounding box center [44, 20] width 33 height 7
click at [60, 43] on div "Unassigned" at bounding box center [52, 47] width 54 height 14
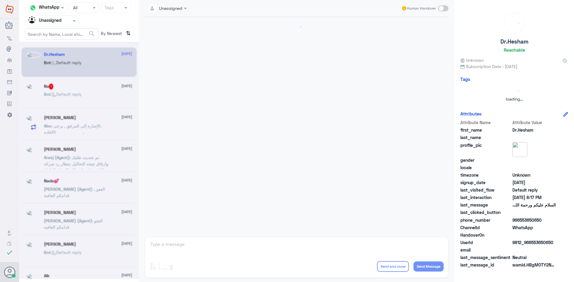
scroll to position [0, 0]
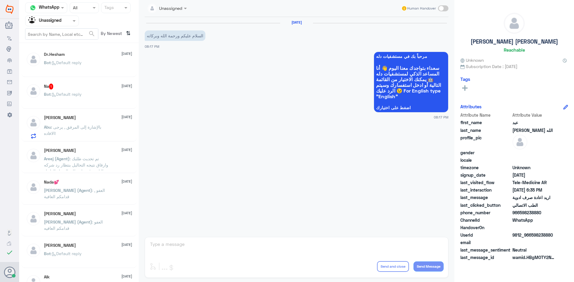
drag, startPoint x: 553, startPoint y: 235, endPoint x: 532, endPoint y: 237, distance: 20.7
click at [532, 237] on span "9812_966598238880" at bounding box center [533, 235] width 43 height 6
copy span "598238880"
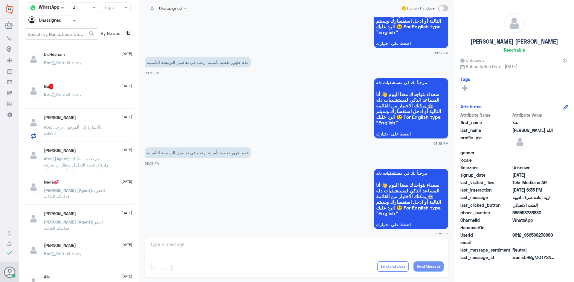
scroll to position [70, 0]
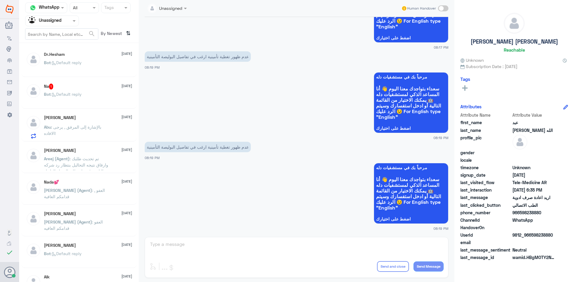
click at [546, 231] on span at bounding box center [533, 228] width 43 height 6
drag, startPoint x: 554, startPoint y: 235, endPoint x: 532, endPoint y: 237, distance: 22.5
click at [532, 237] on span "9812_966598238880" at bounding box center [533, 235] width 43 height 6
copy span "598238880"
click at [65, 25] on div "Agent Filter Unassigned" at bounding box center [48, 20] width 46 height 9
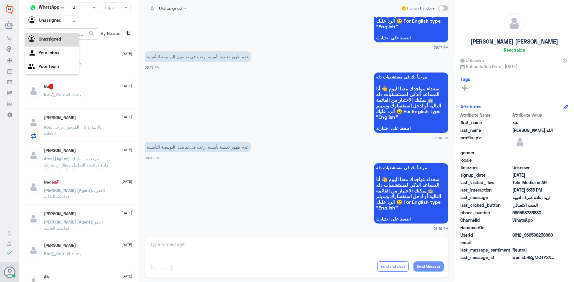
scroll to position [0, 0]
click at [62, 34] on div "All" at bounding box center [52, 34] width 54 height 11
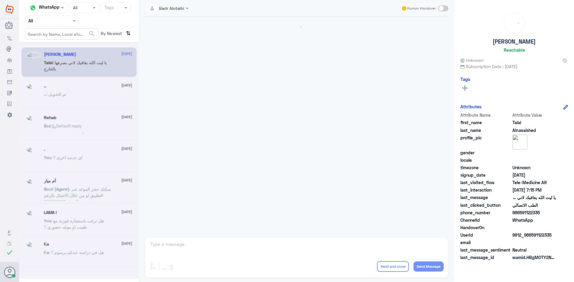
scroll to position [136, 0]
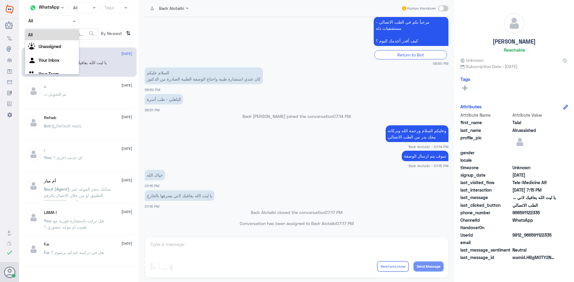
drag, startPoint x: 53, startPoint y: 22, endPoint x: 62, endPoint y: 54, distance: 33.6
click at [54, 27] on nav "Channel WhatsApp Status × All Tags Agent Filter All All Unassigned Your Inbox Y…" at bounding box center [79, 22] width 120 height 41
click at [62, 48] on div "Unassigned" at bounding box center [52, 47] width 54 height 14
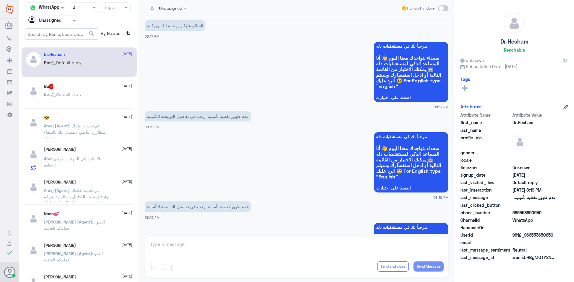
scroll to position [0, 0]
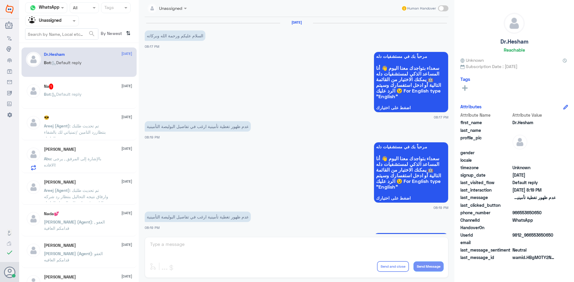
click at [89, 97] on div "Bot : Default reply" at bounding box center [88, 99] width 88 height 13
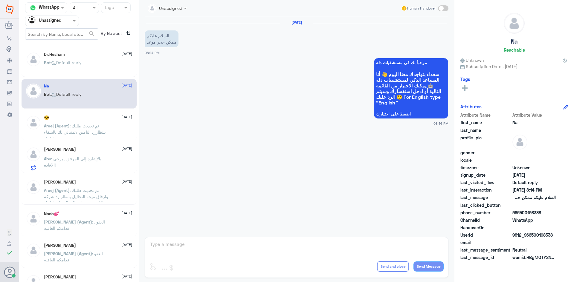
click at [93, 120] on div "😎 [DATE]" at bounding box center [88, 117] width 88 height 5
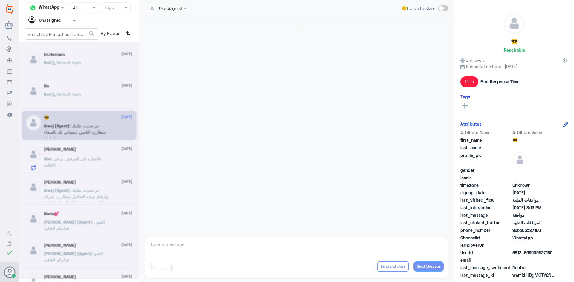
scroll to position [594, 0]
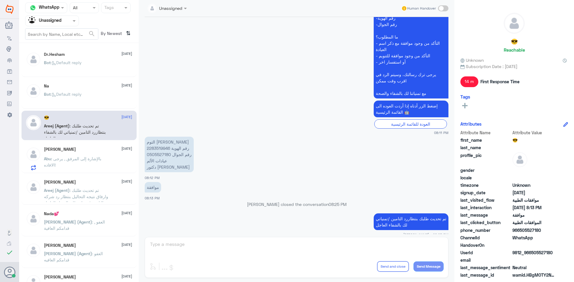
click at [78, 73] on p "Bot : Default reply" at bounding box center [63, 66] width 38 height 15
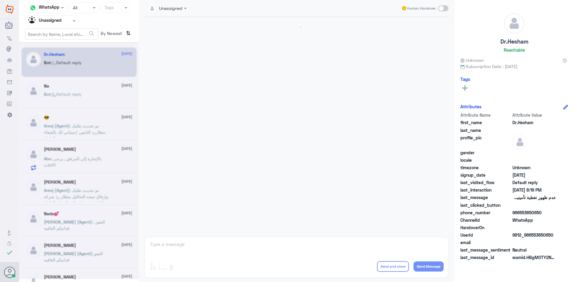
scroll to position [70, 0]
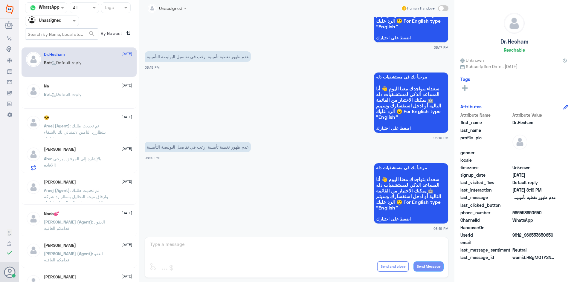
click at [92, 150] on div "[PERSON_NAME] [DATE]" at bounding box center [88, 149] width 88 height 5
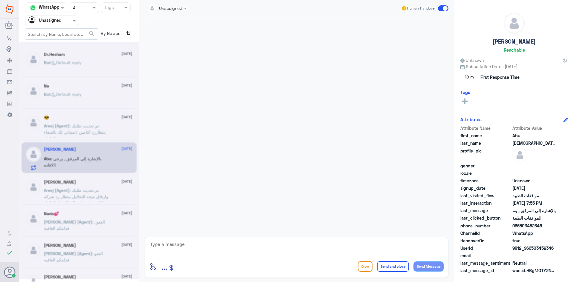
scroll to position [700, 0]
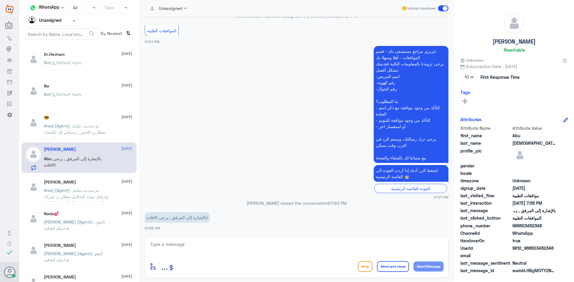
click at [86, 177] on div "[PERSON_NAME] [DATE][PERSON_NAME] (Agent) : تم تحديث طلبك وارفاق نتيجه التحاليل…" at bounding box center [79, 190] width 115 height 30
click at [88, 181] on div "[PERSON_NAME] [DATE]" at bounding box center [88, 182] width 88 height 5
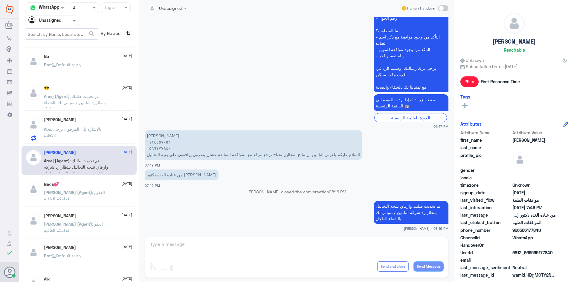
scroll to position [30, 0]
click at [76, 194] on span ": العفو , قدامكم العافية" at bounding box center [74, 195] width 61 height 11
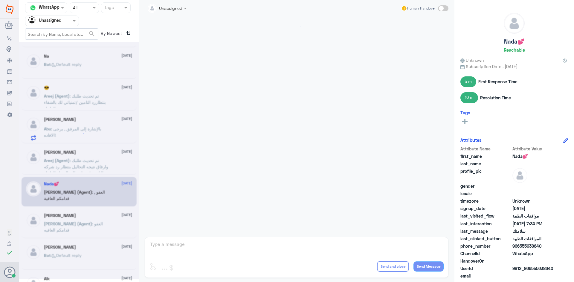
scroll to position [331, 0]
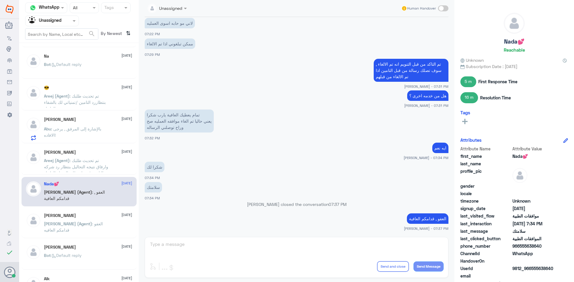
click at [86, 215] on div "[PERSON_NAME] [DATE]" at bounding box center [88, 215] width 88 height 5
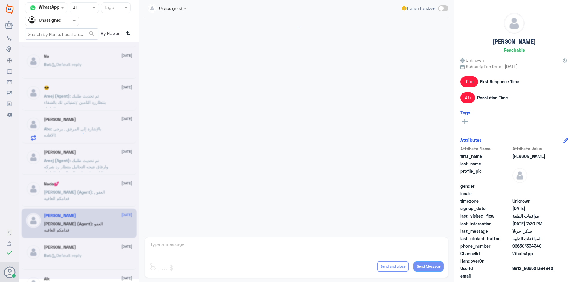
scroll to position [442, 0]
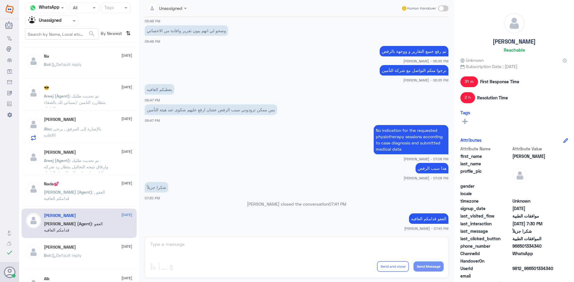
click at [43, 258] on div "[PERSON_NAME] [DATE] Bot : Default reply" at bounding box center [79, 256] width 106 height 22
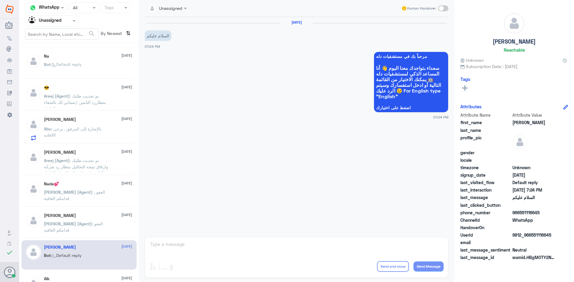
scroll to position [60, 0]
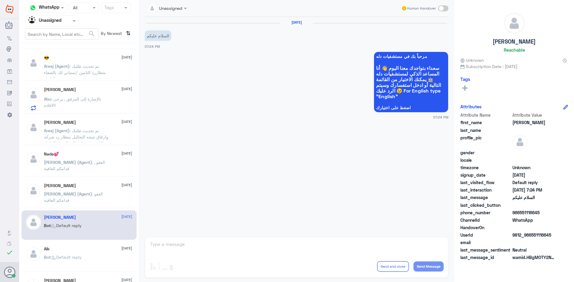
click at [71, 248] on div "Alk [DATE]" at bounding box center [88, 249] width 88 height 5
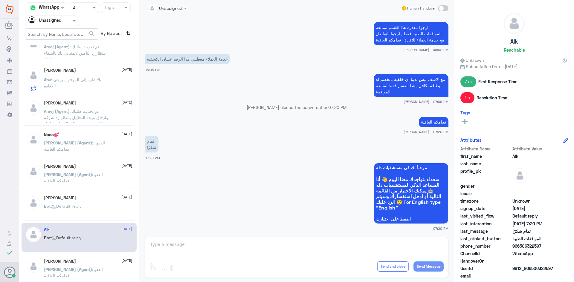
scroll to position [90, 0]
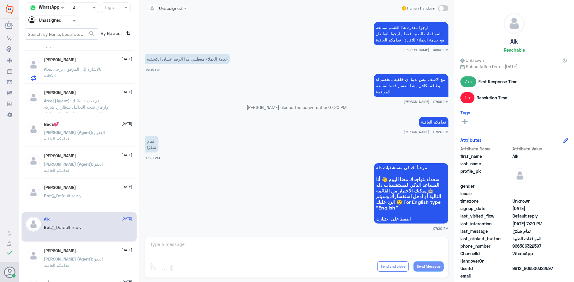
click at [71, 246] on div "[PERSON_NAME] [DATE][PERSON_NAME] (Agent) : العفو قدامكم العافية" at bounding box center [79, 259] width 115 height 30
click at [69, 248] on div "[PERSON_NAME] [DATE][PERSON_NAME] (Agent) : العفو قدامكم العافية" at bounding box center [79, 259] width 115 height 30
click at [68, 249] on h5 "[PERSON_NAME]" at bounding box center [60, 251] width 32 height 5
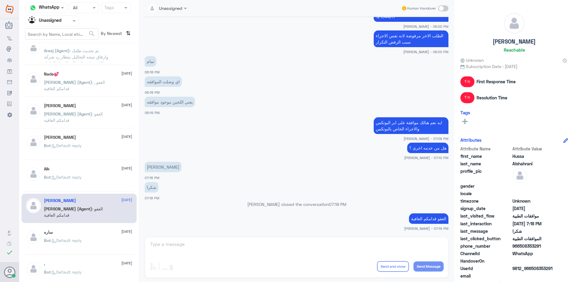
scroll to position [149, 0]
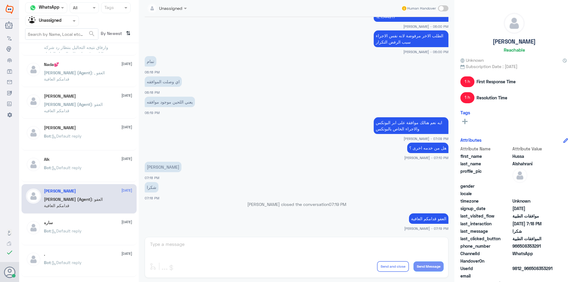
click at [60, 234] on p "Bot : Default reply" at bounding box center [63, 235] width 38 height 15
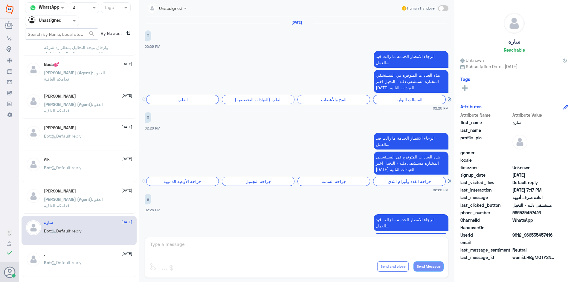
scroll to position [618, 0]
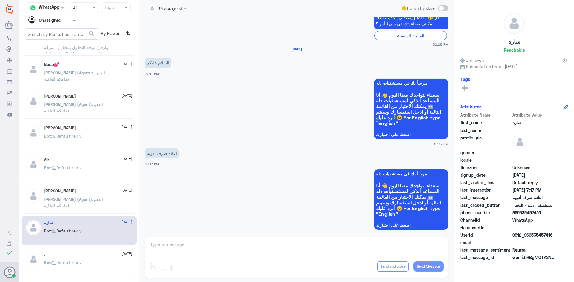
click at [79, 253] on div ". [DATE]" at bounding box center [88, 254] width 88 height 5
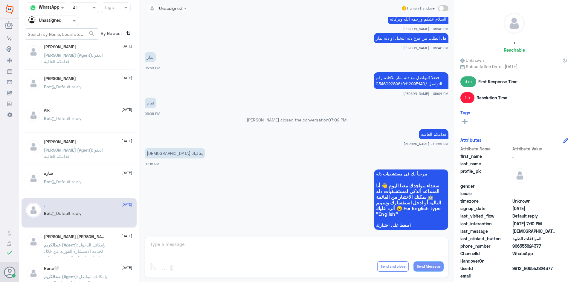
scroll to position [209, 0]
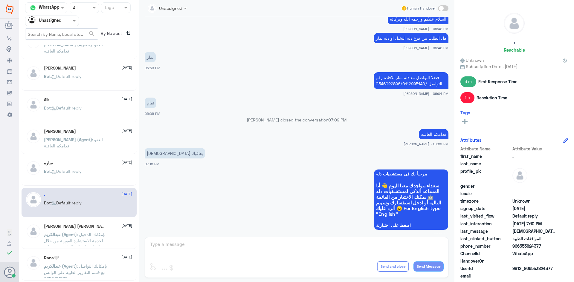
click at [103, 229] on div "[PERSON_NAME] [PERSON_NAME] [DATE]" at bounding box center [88, 226] width 88 height 5
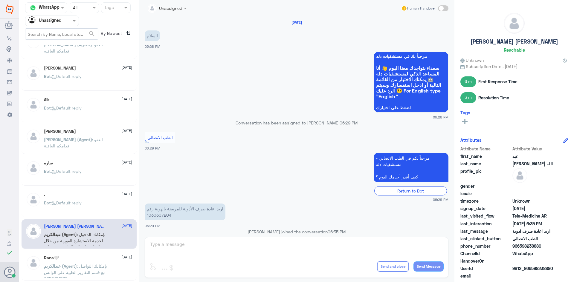
scroll to position [97, 0]
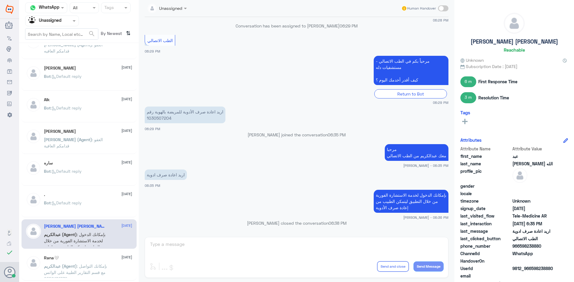
click at [75, 23] on span at bounding box center [74, 21] width 7 height 6
click at [58, 35] on div "All" at bounding box center [52, 34] width 54 height 11
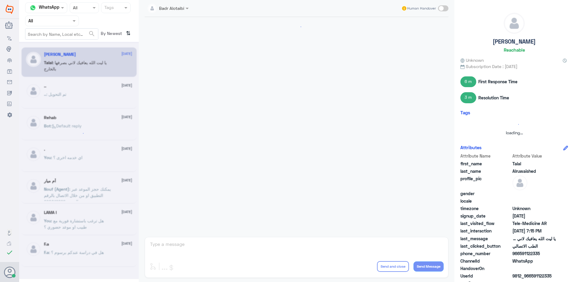
scroll to position [136, 0]
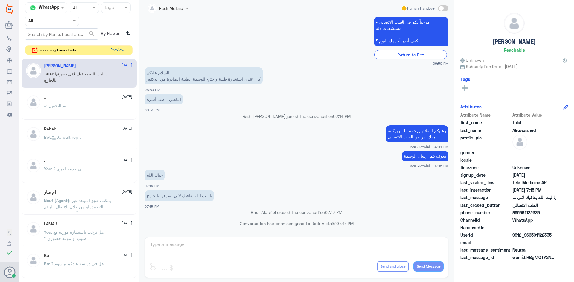
click at [114, 50] on button "Preview" at bounding box center [117, 50] width 19 height 9
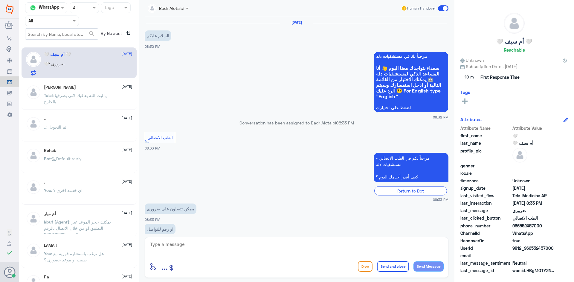
scroll to position [32, 0]
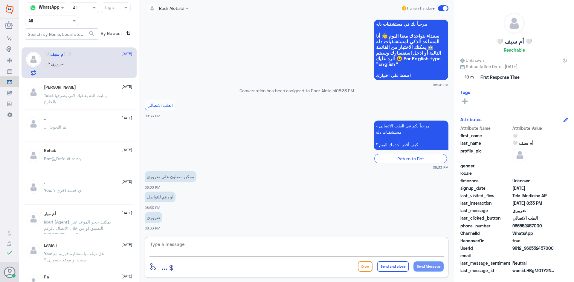
click at [236, 247] on textarea at bounding box center [296, 248] width 294 height 15
drag, startPoint x: 555, startPoint y: 250, endPoint x: 531, endPoint y: 249, distance: 23.6
click at [531, 249] on span "9812_966552457000" at bounding box center [533, 248] width 43 height 6
copy span "552457000"
click at [292, 247] on textarea at bounding box center [296, 248] width 294 height 15
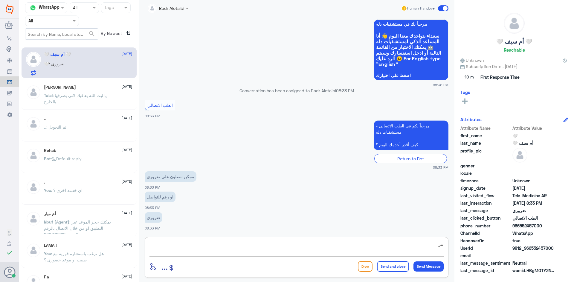
type textarea "م"
type textarea "مرحبا معك بدر من الطب الاتصالي كيف أقدر اخدمك ؟"
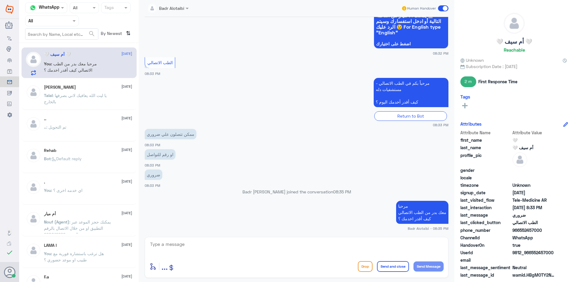
drag, startPoint x: 304, startPoint y: 192, endPoint x: 256, endPoint y: 188, distance: 48.3
click at [256, 188] on div "[DATE] السلام عليكم 08:32 PM مرحباً بك في مستشفيات دله سعداء بتواجدك معنا [DATE…" at bounding box center [297, 125] width 310 height 217
click at [234, 157] on app-msgs-text "او رقم للتواصل" at bounding box center [297, 154] width 304 height 11
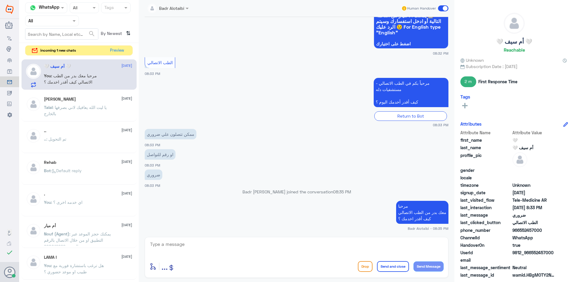
click at [292, 247] on textarea at bounding box center [296, 248] width 294 height 15
drag, startPoint x: 270, startPoint y: 192, endPoint x: 247, endPoint y: 195, distance: 23.5
click at [247, 195] on p "Badr [PERSON_NAME] joined the conversation 08:35 PM" at bounding box center [297, 192] width 304 height 6
click at [248, 184] on div "ضروري 08:33 PM" at bounding box center [297, 178] width 304 height 20
drag, startPoint x: 251, startPoint y: 193, endPoint x: 261, endPoint y: 194, distance: 10.9
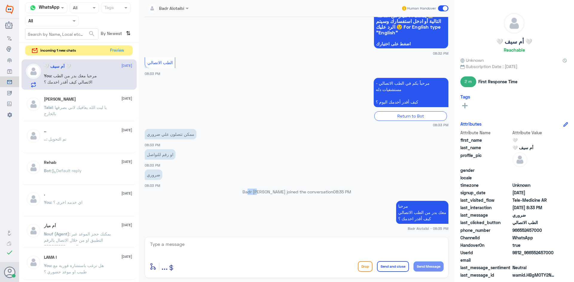
click at [261, 194] on p "Badr [PERSON_NAME] joined the conversation 08:35 PM" at bounding box center [297, 192] width 304 height 6
click at [247, 192] on p "Badr [PERSON_NAME] joined the conversation 08:35 PM" at bounding box center [297, 192] width 304 height 6
drag, startPoint x: 247, startPoint y: 192, endPoint x: 263, endPoint y: 192, distance: 15.8
click at [263, 192] on p "Badr [PERSON_NAME] joined the conversation 08:35 PM" at bounding box center [297, 192] width 304 height 6
click at [265, 192] on p "Badr [PERSON_NAME] joined the conversation 08:35 PM" at bounding box center [297, 192] width 304 height 6
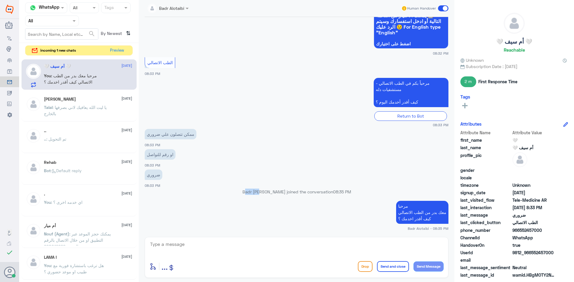
drag, startPoint x: 262, startPoint y: 192, endPoint x: 241, endPoint y: 193, distance: 21.8
click at [241, 193] on p "Badr [PERSON_NAME] joined the conversation 08:35 PM" at bounding box center [297, 192] width 304 height 6
click at [116, 49] on button "Preview" at bounding box center [117, 50] width 19 height 9
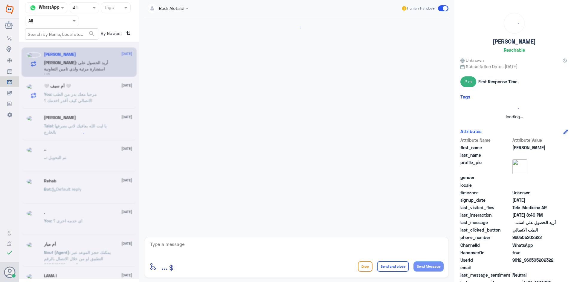
scroll to position [0, 0]
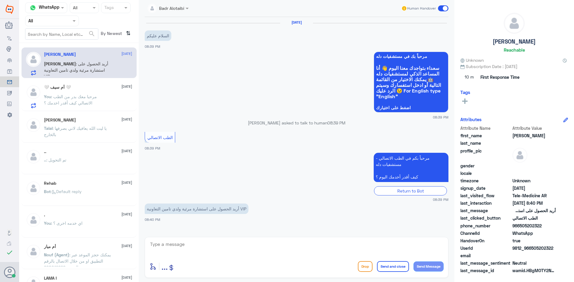
click at [227, 248] on textarea at bounding box center [296, 248] width 294 height 15
type textarea "مرحبا معك بدر من الطب الاتصالي كيف اقدر اخدمك ؟"
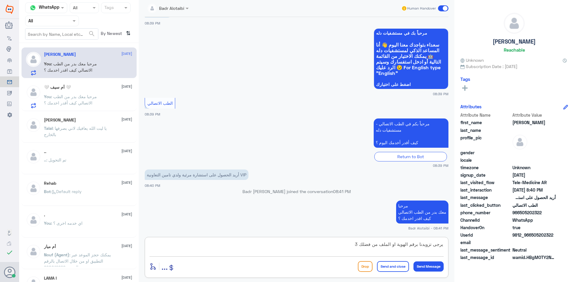
type textarea "يرجى تزويدنا برقم الهوية او الملف من فضلك"
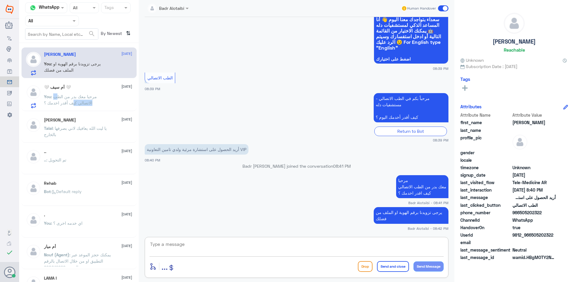
click at [71, 100] on p "You : مرحبا معك بدر من الطب الاتصالي كيف أقدر اخدمك ؟" at bounding box center [77, 101] width 67 height 15
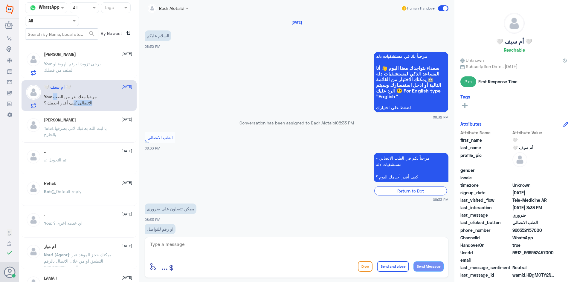
scroll to position [75, 0]
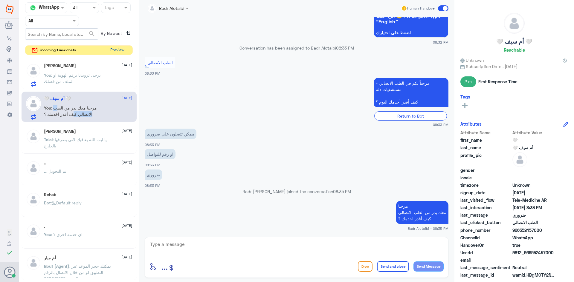
click at [114, 49] on button "Preview" at bounding box center [117, 50] width 19 height 9
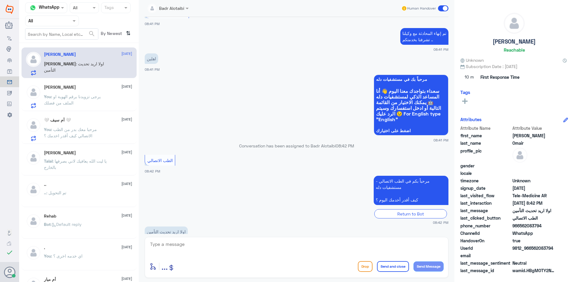
scroll to position [413, 0]
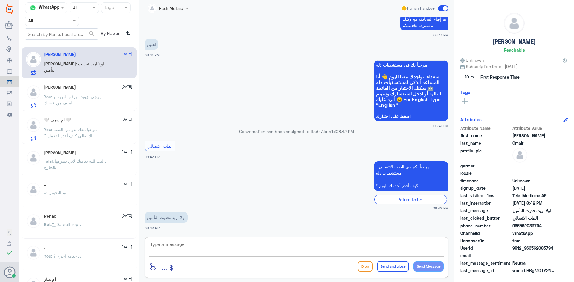
click at [208, 243] on textarea at bounding box center [296, 248] width 294 height 15
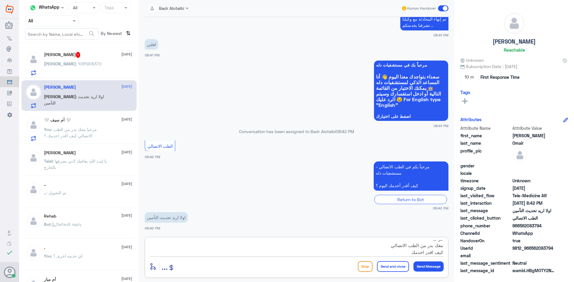
type textarea "مرحبا معك بدر من الطب الاتصالي كيف اقدر اخدمك"
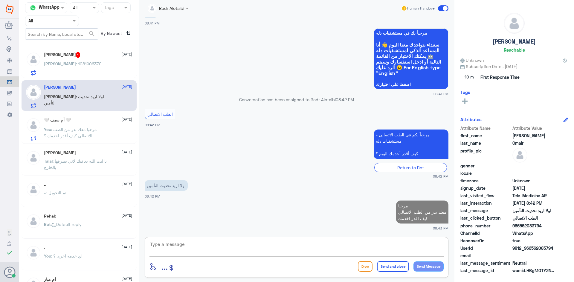
scroll to position [443, 0]
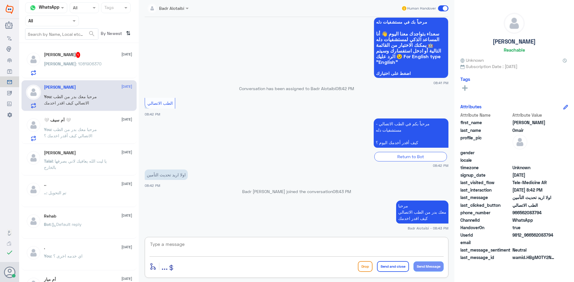
click at [231, 249] on textarea at bounding box center [296, 248] width 294 height 15
type textarea "يرجى تزويدنا برقم الهوية او الملف من فضلك"
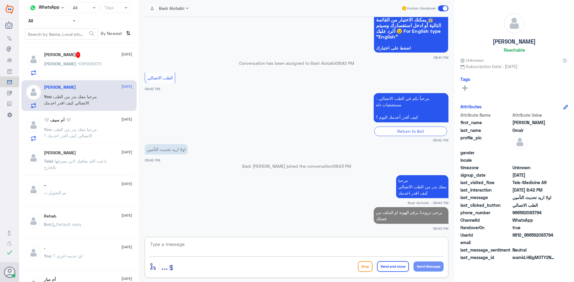
click at [99, 70] on div "[PERSON_NAME] : 1081906370" at bounding box center [88, 68] width 88 height 13
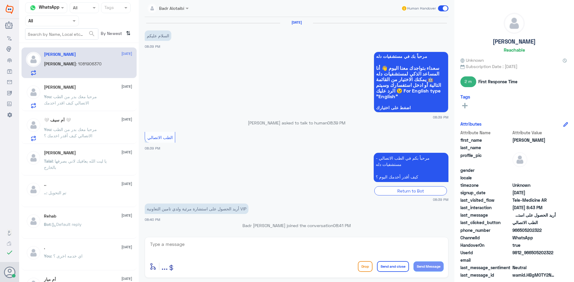
scroll to position [80, 0]
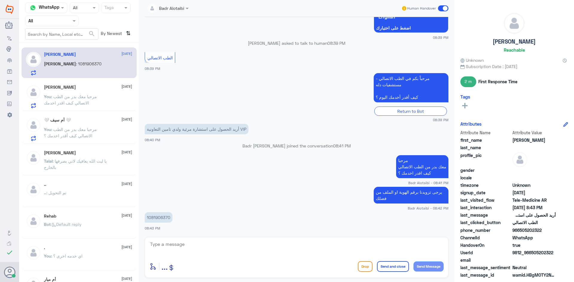
click at [156, 220] on p "1081906370" at bounding box center [159, 217] width 28 height 10
click at [155, 220] on p "1081906370" at bounding box center [159, 217] width 28 height 10
copy div "1081906370"
drag, startPoint x: 556, startPoint y: 252, endPoint x: 549, endPoint y: 253, distance: 7.0
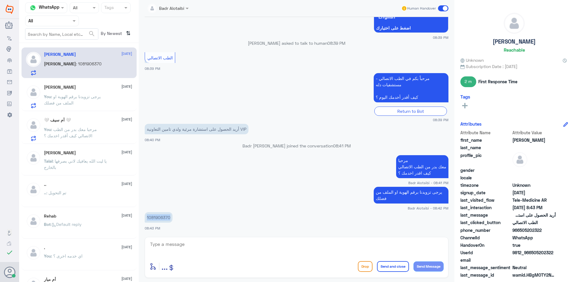
click at [549, 253] on div "UserId 9812_966505202322" at bounding box center [514, 253] width 108 height 7
click at [152, 217] on p "1081906370" at bounding box center [159, 217] width 28 height 10
copy p "1081906370"
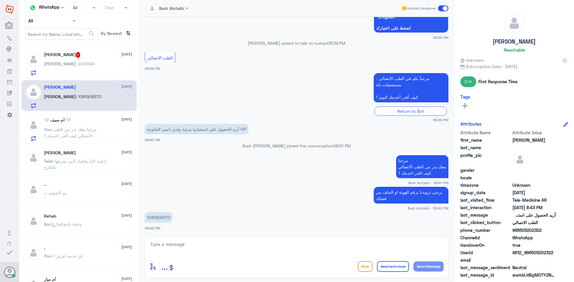
click at [294, 245] on textarea at bounding box center [296, 248] width 294 height 15
type textarea "تم تحديث التامين يمكنك تسجيل استشارة فورية"
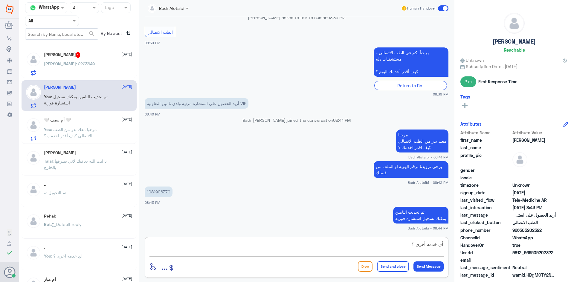
type textarea "أي خدمه أخرى ؟"
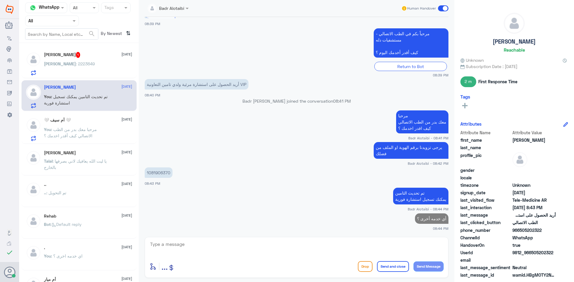
click at [76, 65] on span ": 2223649" at bounding box center [85, 63] width 19 height 5
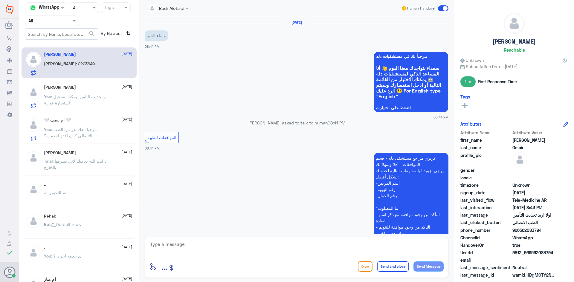
scroll to position [415, 0]
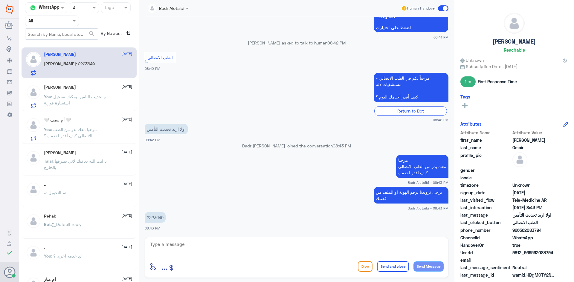
click at [161, 218] on p "2223649" at bounding box center [155, 217] width 21 height 10
copy p "2223649"
click at [326, 253] on textarea at bounding box center [296, 248] width 294 height 15
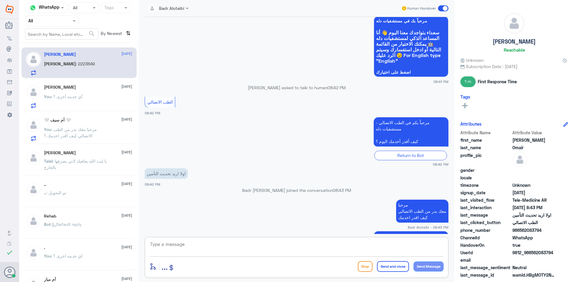
scroll to position [894, 0]
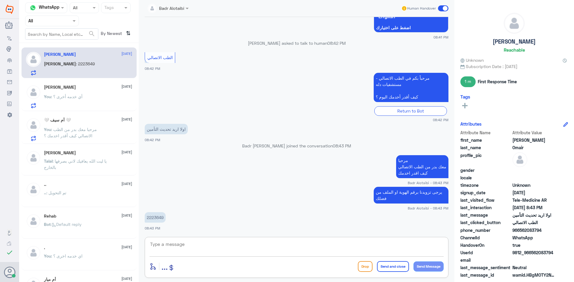
click at [226, 244] on textarea at bounding box center [296, 248] width 294 height 15
type textarea "تم تحديث التامين"
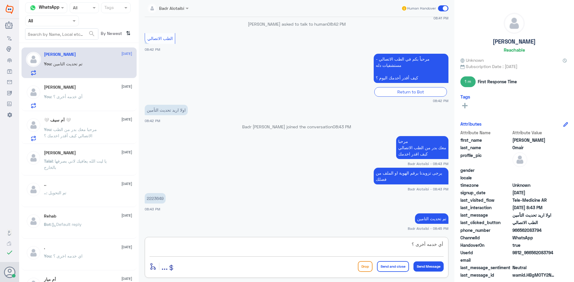
type textarea "أي خدمه أخرى ؟"
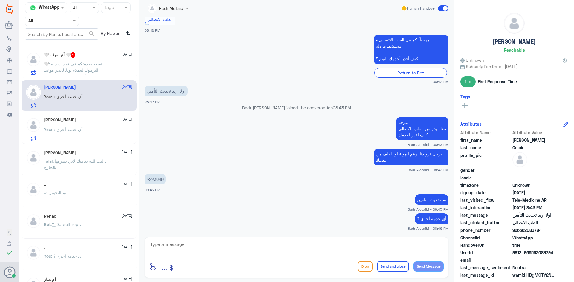
click at [113, 74] on div "🤍 : نسعد بخدمتكم في عيادات دله اليرموك لعملاء بوبا. لحجز موعد: 920012222 أو عبر…" at bounding box center [88, 68] width 88 height 13
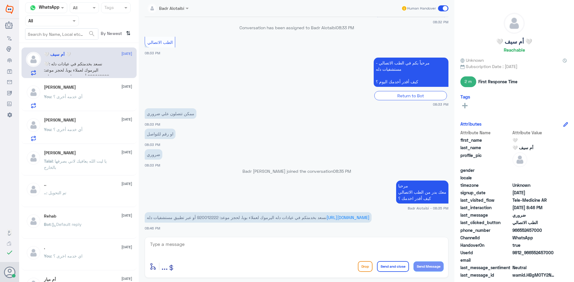
scroll to position [116, 0]
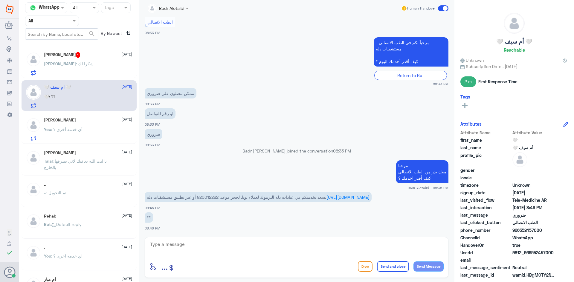
click at [103, 71] on div "[PERSON_NAME] : شكرا لك" at bounding box center [88, 68] width 88 height 13
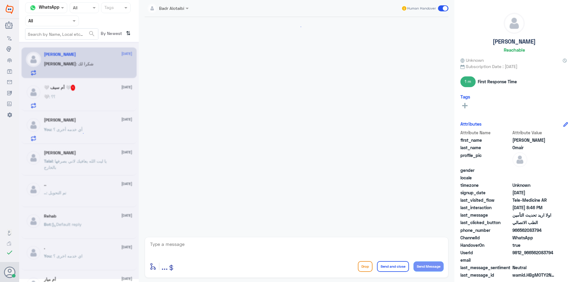
scroll to position [384, 0]
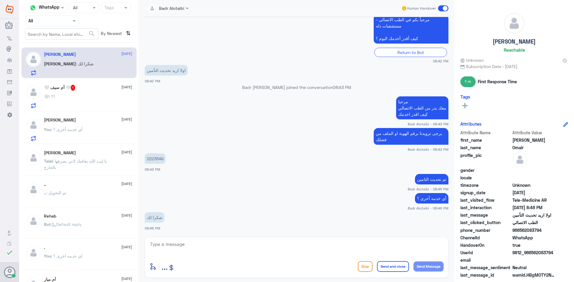
click at [196, 244] on textarea at bounding box center [296, 248] width 294 height 15
type textarea "العفو سعدنا بخدمتك"
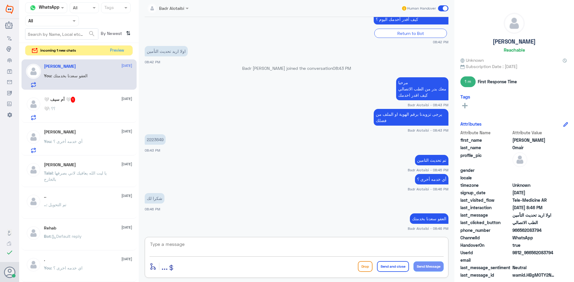
click at [101, 108] on div "🤍 : ؟؟" at bounding box center [88, 113] width 88 height 13
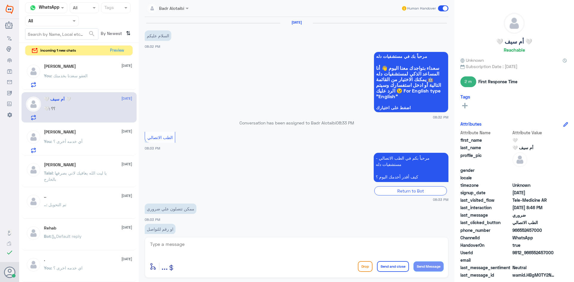
scroll to position [116, 0]
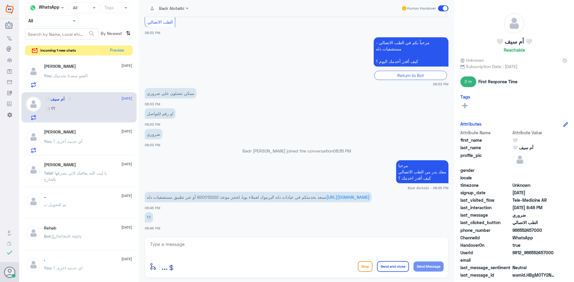
click at [76, 73] on span ": العفو سعدنا بخدمتك" at bounding box center [69, 75] width 36 height 5
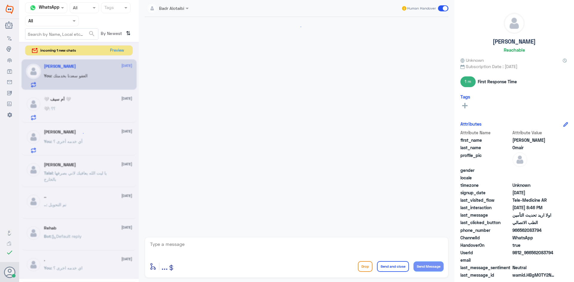
scroll to position [391, 0]
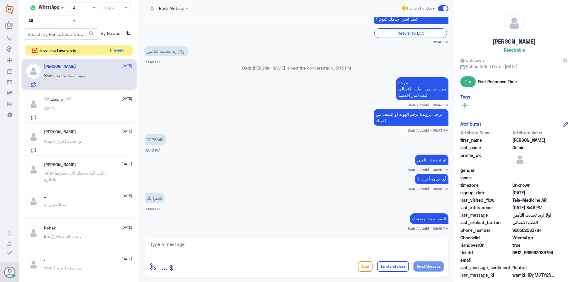
click at [441, 7] on span at bounding box center [443, 8] width 10 height 6
click at [0, 0] on input "checkbox" at bounding box center [0, 0] width 0 height 0
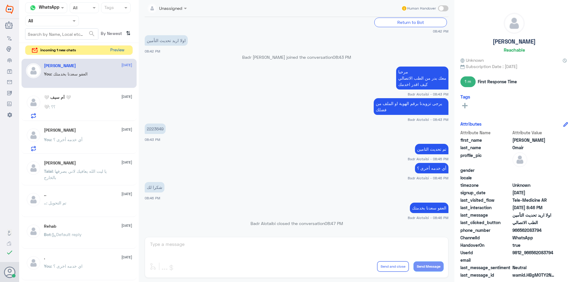
click at [116, 52] on button "Preview" at bounding box center [117, 50] width 19 height 9
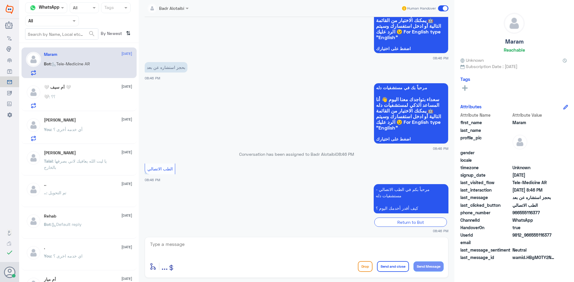
scroll to position [62, 0]
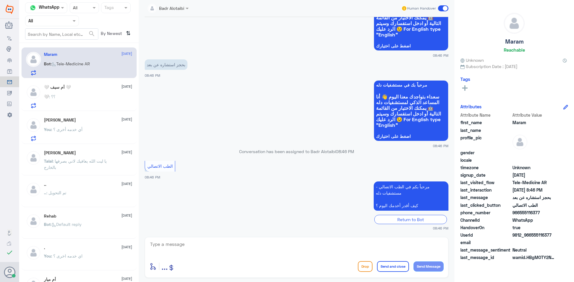
click at [104, 84] on div "🤍 أم سيف 🤍 [DATE] 🤍 : ؟؟" at bounding box center [79, 95] width 115 height 31
click at [101, 93] on div "🤍 أم سيف 🤍 [DATE] 🤍 : ؟؟" at bounding box center [88, 97] width 88 height 24
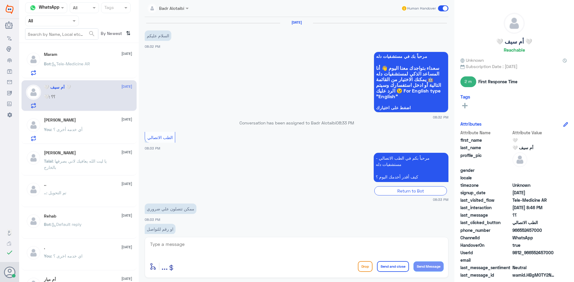
scroll to position [116, 0]
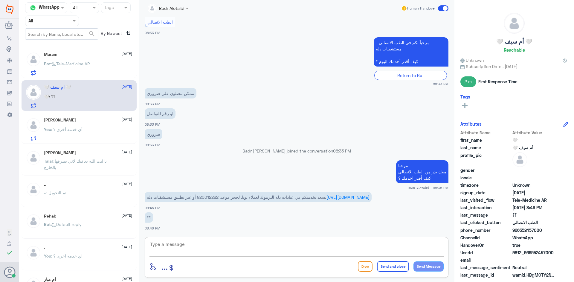
click at [219, 247] on textarea at bounding box center [296, 248] width 294 height 15
type textarea "ه"
click at [291, 252] on textarea at bounding box center [296, 248] width 294 height 15
drag, startPoint x: 553, startPoint y: 250, endPoint x: 531, endPoint y: 253, distance: 22.9
click at [531, 253] on span "9812_966552457000" at bounding box center [533, 253] width 43 height 6
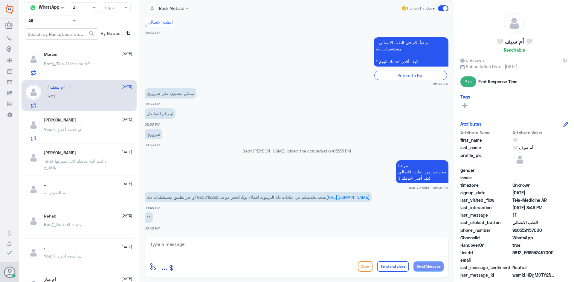
click at [81, 68] on p "Bot : Tele-Medicine AR" at bounding box center [67, 68] width 46 height 15
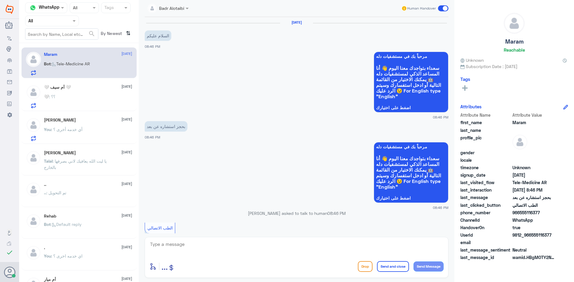
scroll to position [62, 0]
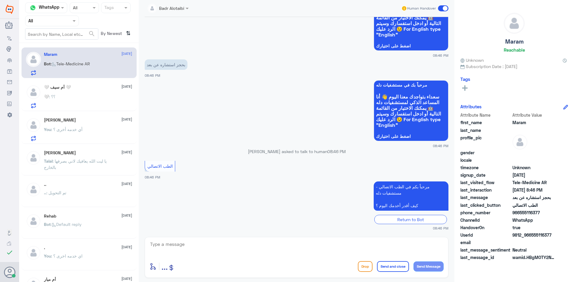
drag, startPoint x: 552, startPoint y: 235, endPoint x: 531, endPoint y: 235, distance: 20.6
click at [531, 235] on span "9812_966555116377" at bounding box center [533, 235] width 43 height 6
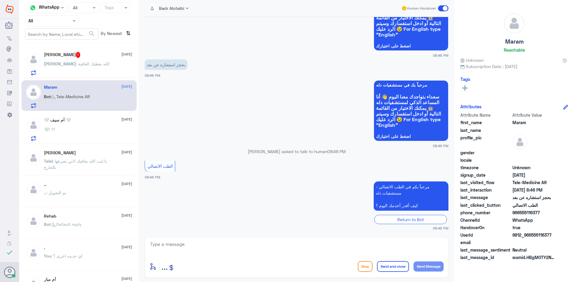
click at [60, 121] on h5 "🤍 أم سيف 🤍" at bounding box center [57, 120] width 27 height 5
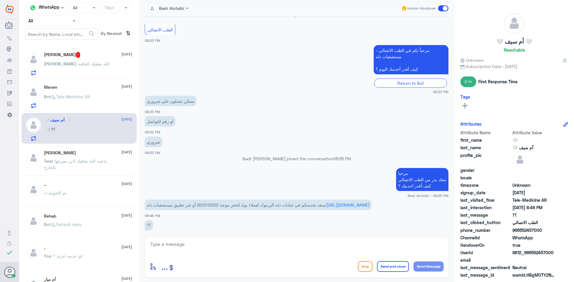
scroll to position [86, 0]
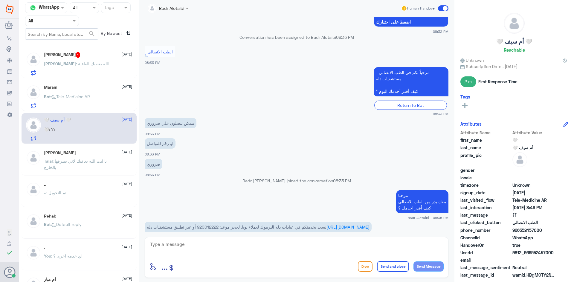
click at [59, 102] on p "Bot : Tele-Medicine AR" at bounding box center [67, 101] width 46 height 15
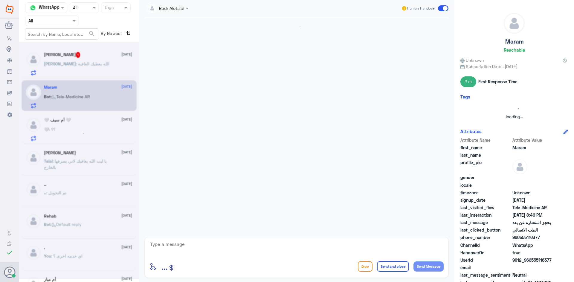
scroll to position [62, 0]
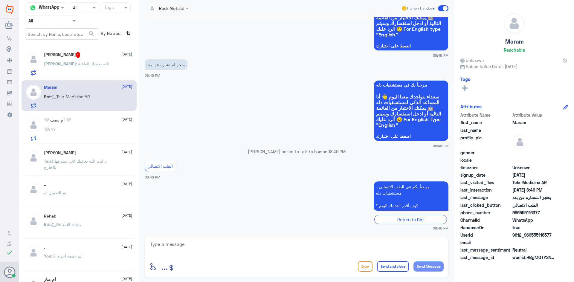
click at [94, 69] on div "[PERSON_NAME] : الله يعطيك العافية" at bounding box center [88, 68] width 88 height 13
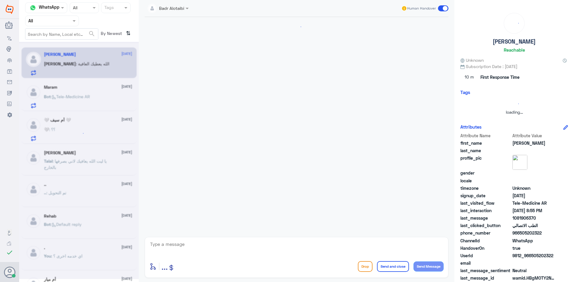
scroll to position [145, 0]
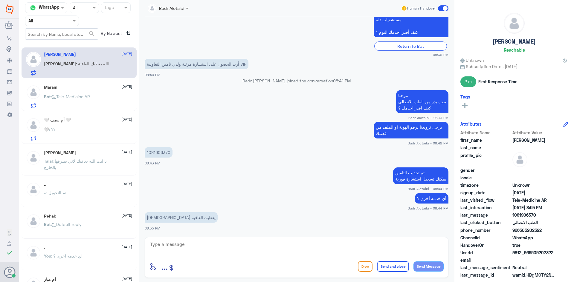
click at [230, 241] on textarea at bounding box center [296, 248] width 294 height 15
drag, startPoint x: 554, startPoint y: 255, endPoint x: 530, endPoint y: 254, distance: 23.3
click at [530, 254] on span "9812_966505202322" at bounding box center [533, 253] width 43 height 6
click at [214, 252] on textarea at bounding box center [296, 248] width 294 height 15
type textarea "يعافيك [PERSON_NAME]نا بخدمتك"
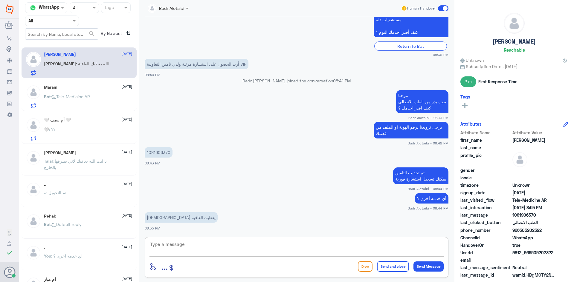
scroll to position [164, 0]
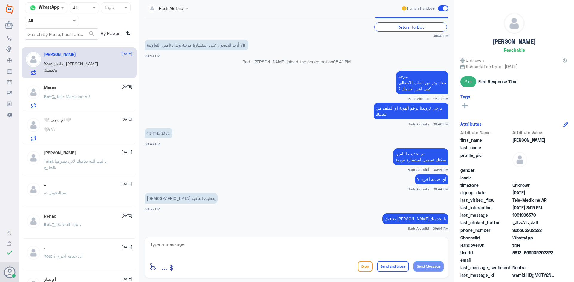
click at [445, 6] on span at bounding box center [443, 8] width 10 height 6
click at [0, 0] on input "checkbox" at bounding box center [0, 0] width 0 height 0
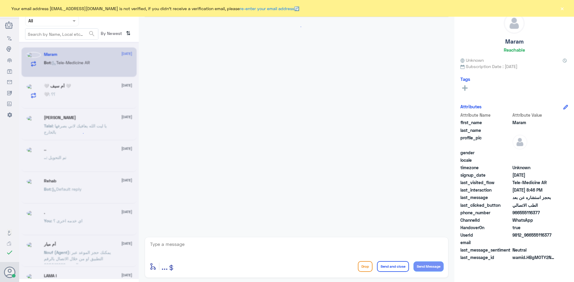
click at [564, 9] on button "×" at bounding box center [562, 8] width 6 height 6
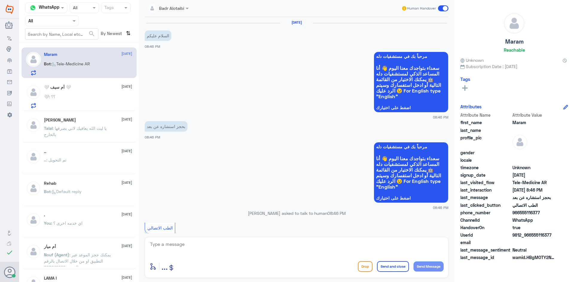
scroll to position [62, 0]
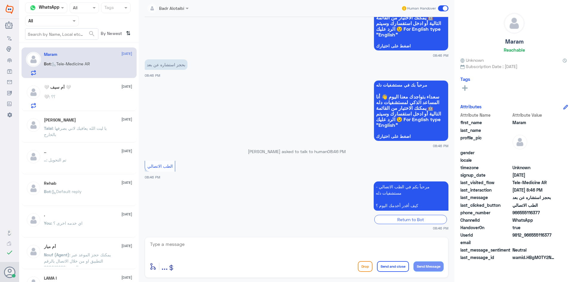
click at [95, 91] on div "🤍 أم سيف 🤍 25 August 🤍 : ؟؟" at bounding box center [88, 97] width 88 height 24
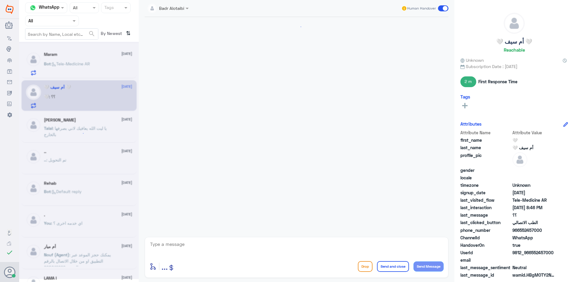
scroll to position [116, 0]
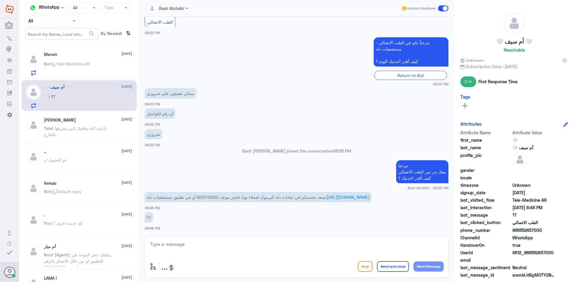
click at [281, 251] on textarea at bounding box center [296, 248] width 294 height 15
type textarea "هذا ليس دله النخيل دله اليرموك يمكنك التواصل على الرقم الموحد 920012222"
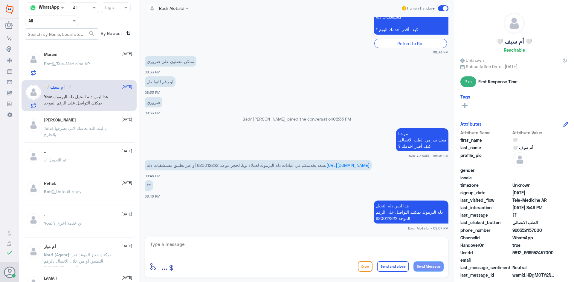
click at [443, 7] on span at bounding box center [443, 8] width 10 height 6
click at [0, 0] on input "checkbox" at bounding box center [0, 0] width 0 height 0
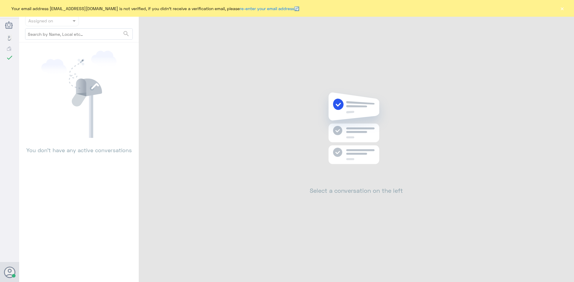
click at [558, 8] on div "Your email address b_malotaibi@dallah-hospital.com is not verified, if you didn…" at bounding box center [287, 8] width 574 height 17
click at [561, 9] on button "×" at bounding box center [562, 8] width 6 height 6
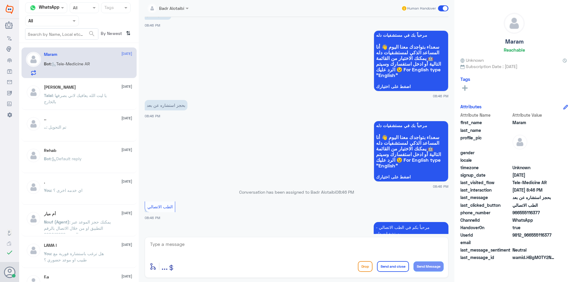
scroll to position [62, 0]
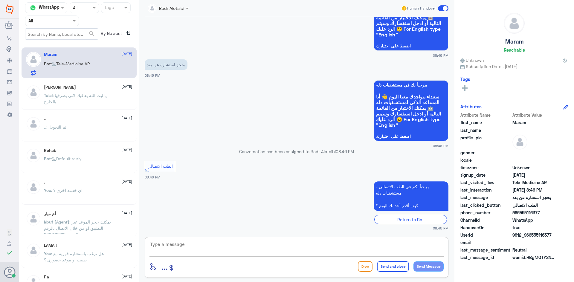
click at [302, 245] on textarea at bounding box center [296, 248] width 294 height 15
drag, startPoint x: 550, startPoint y: 234, endPoint x: 536, endPoint y: 233, distance: 13.8
click at [534, 233] on span "9812_966555116377" at bounding box center [533, 235] width 43 height 6
click at [535, 234] on span "9812_966555116377" at bounding box center [533, 235] width 43 height 6
drag, startPoint x: 552, startPoint y: 235, endPoint x: 531, endPoint y: 235, distance: 20.9
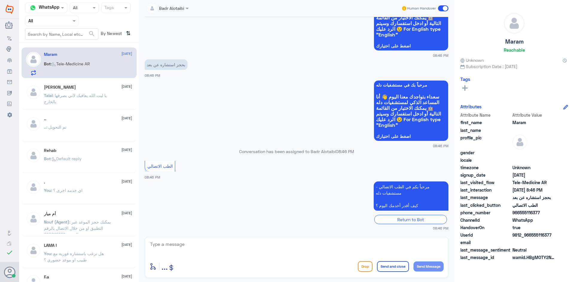
click at [531, 235] on span "9812_966555116377" at bounding box center [533, 235] width 43 height 6
copy span "555116377"
click at [442, 10] on span at bounding box center [443, 8] width 10 height 6
click at [0, 0] on input "checkbox" at bounding box center [0, 0] width 0 height 0
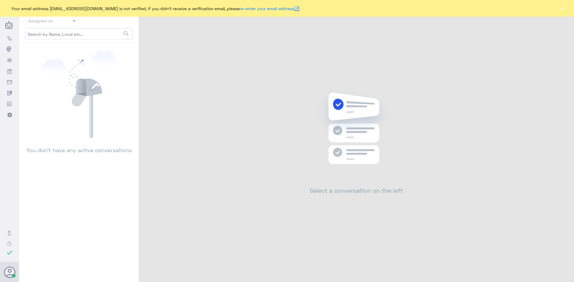
click at [559, 10] on button "×" at bounding box center [562, 8] width 6 height 6
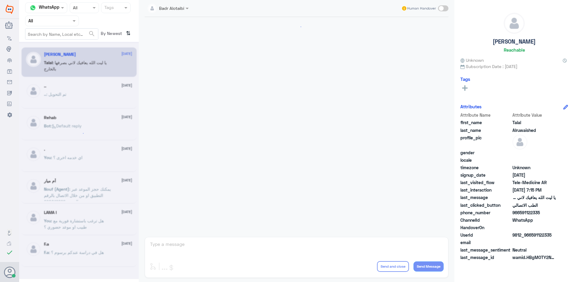
scroll to position [136, 0]
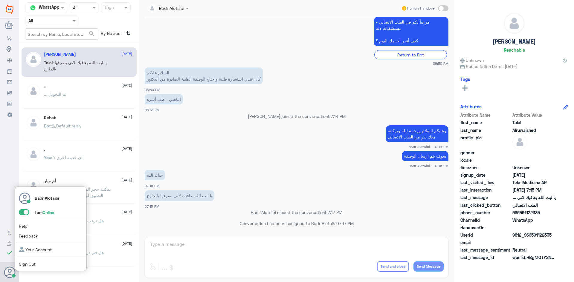
click at [22, 214] on span at bounding box center [24, 212] width 10 height 6
click at [0, 0] on input "checkbox" at bounding box center [0, 0] width 0 height 0
